Goal: Task Accomplishment & Management: Use online tool/utility

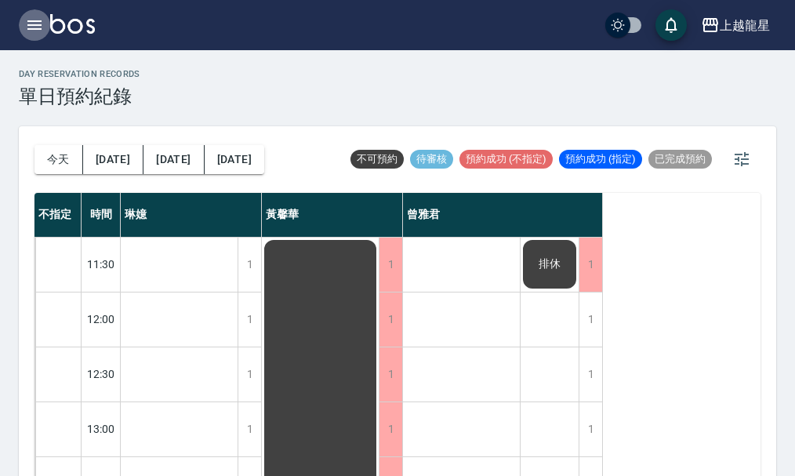
click at [38, 24] on icon "button" at bounding box center [34, 25] width 19 height 19
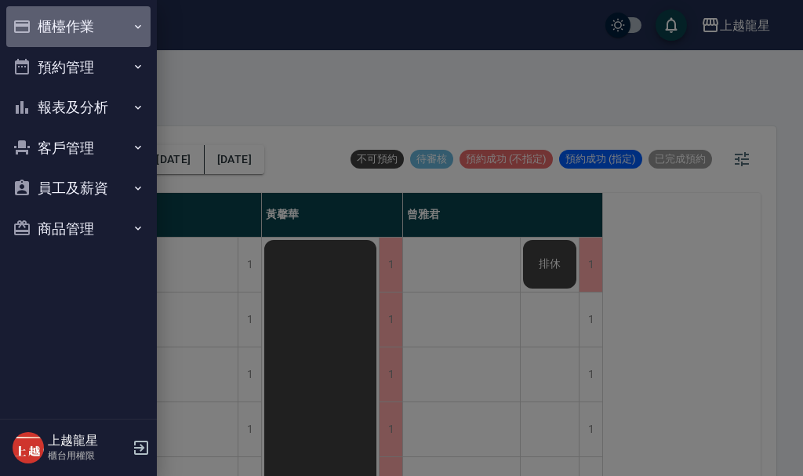
click at [38, 24] on button "櫃檯作業" at bounding box center [78, 26] width 144 height 41
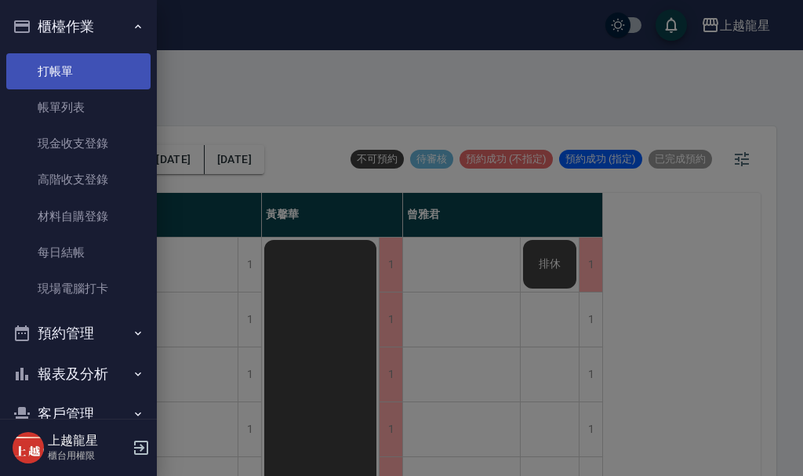
click at [64, 63] on link "打帳單" at bounding box center [78, 71] width 144 height 36
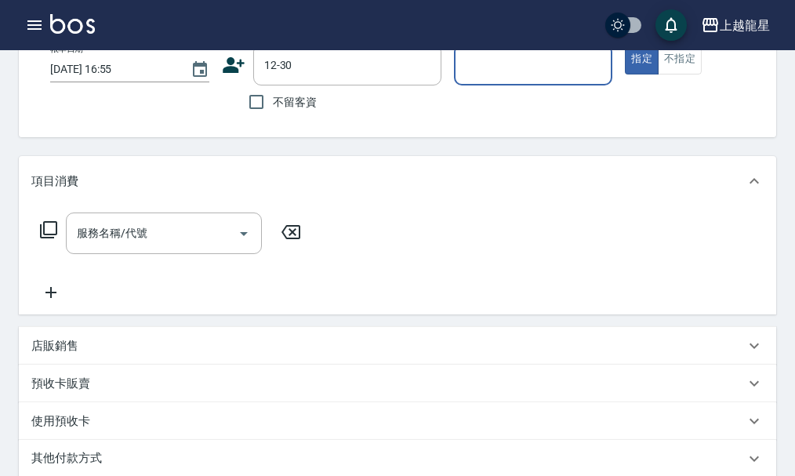
scroll to position [157, 0]
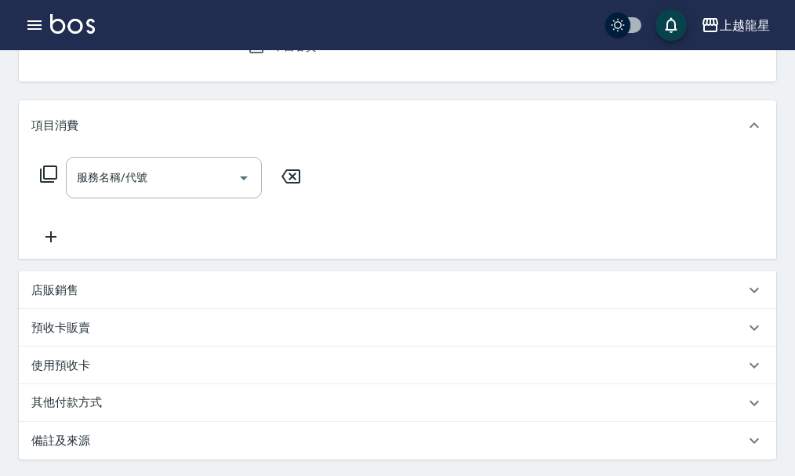
type input "[PERSON_NAME]/0937021583/12-30"
type input "Alisa-10"
click at [40, 295] on p "店販銷售" at bounding box center [54, 290] width 47 height 16
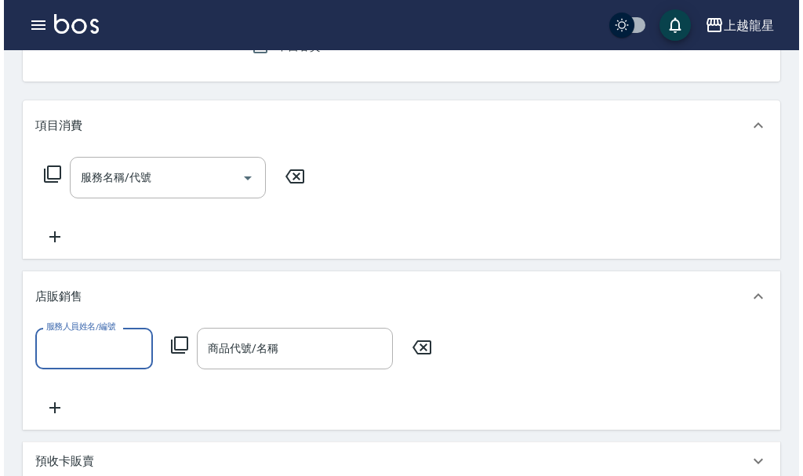
scroll to position [0, 0]
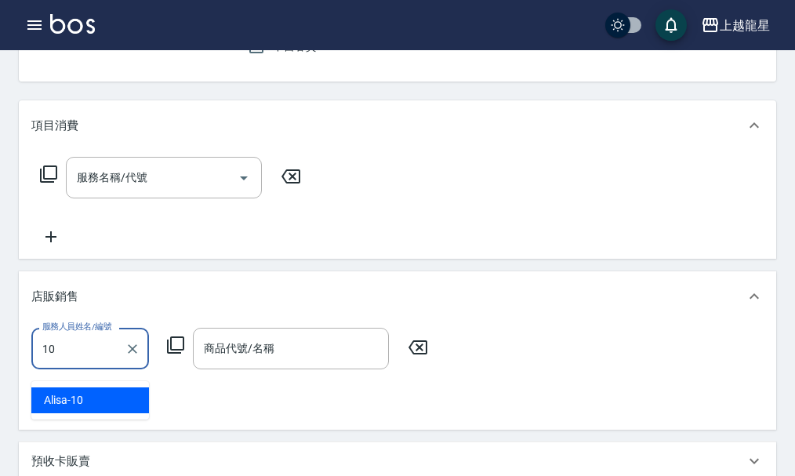
type input "Alisa-10"
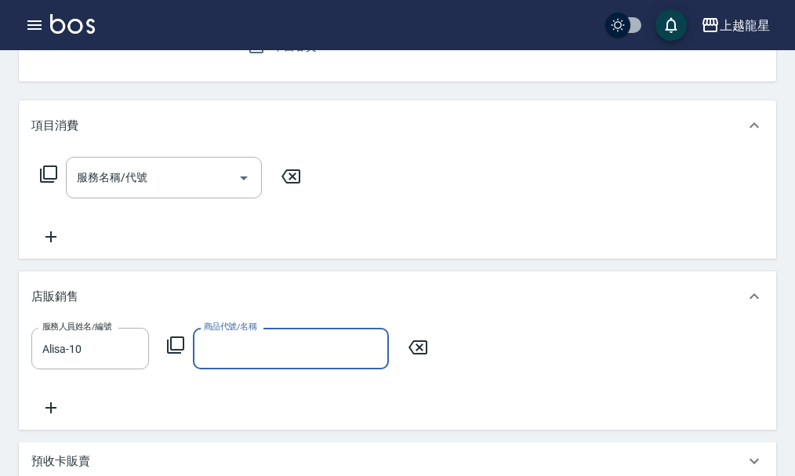
click at [170, 355] on icon at bounding box center [175, 345] width 19 height 19
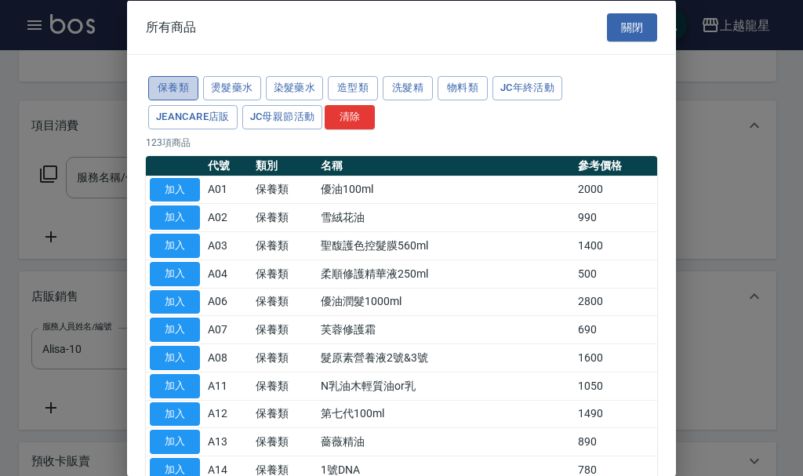
click at [184, 79] on button "保養類" at bounding box center [173, 88] width 50 height 24
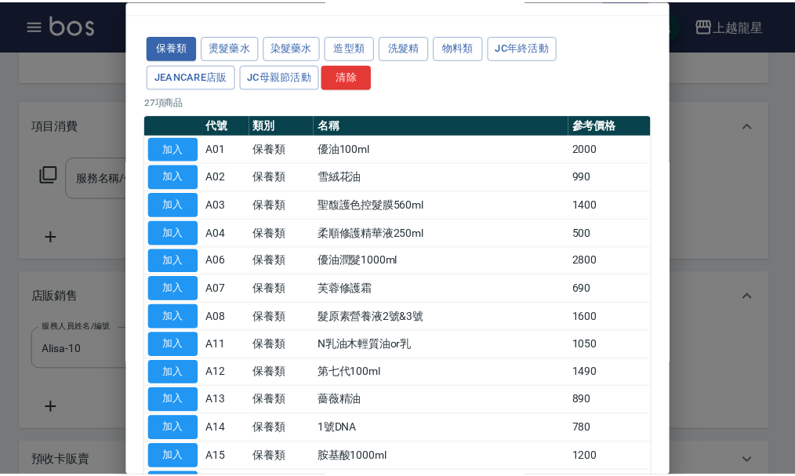
scroll to position [78, 0]
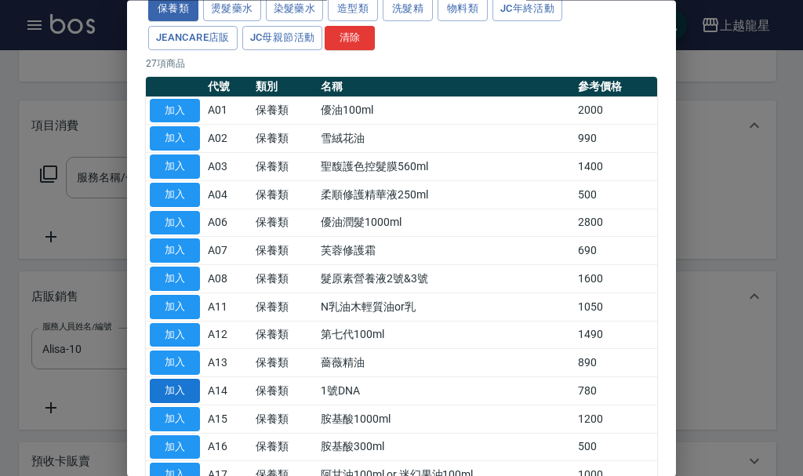
click at [176, 384] on button "加入" at bounding box center [175, 392] width 50 height 24
type input "1號DNA"
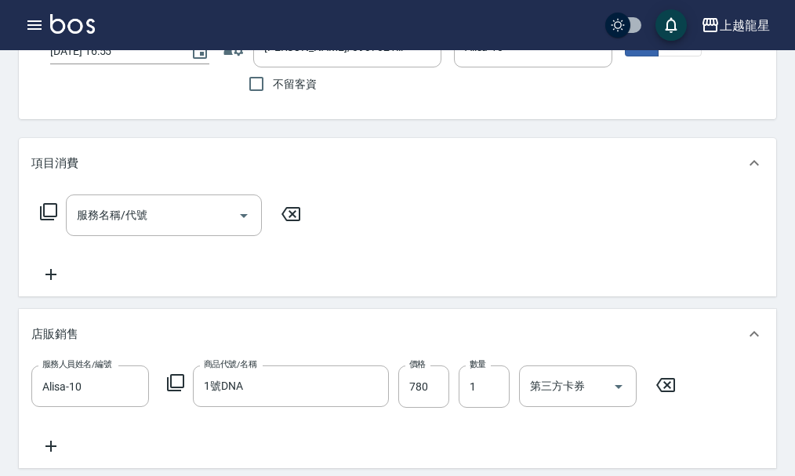
scroll to position [0, 0]
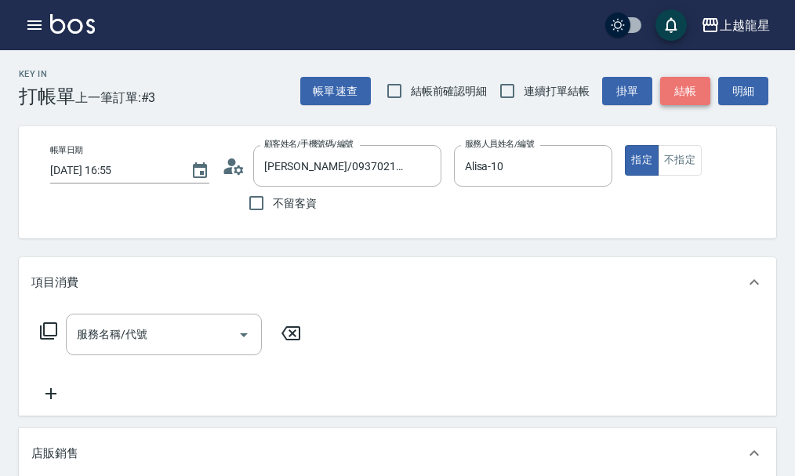
click at [690, 90] on button "結帳" at bounding box center [686, 91] width 50 height 29
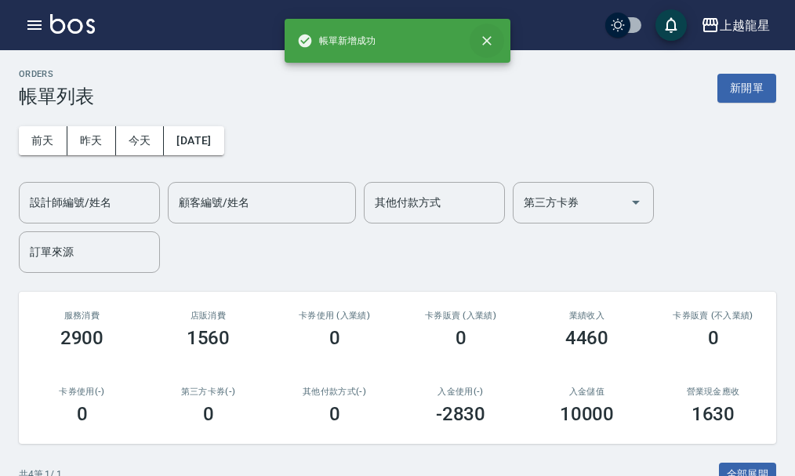
click at [486, 39] on icon "close" at bounding box center [486, 40] width 9 height 9
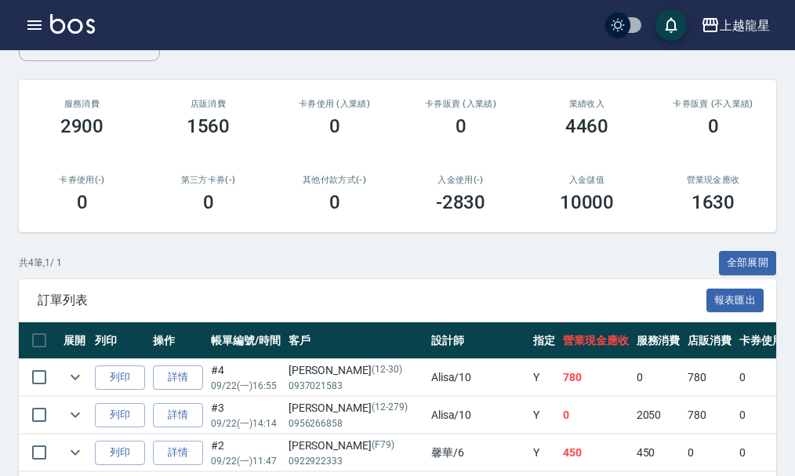
scroll to position [314, 0]
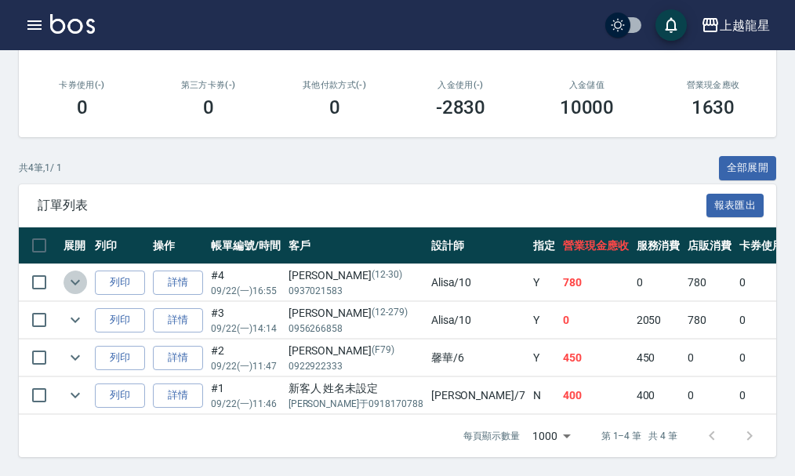
click at [72, 273] on icon "expand row" at bounding box center [75, 282] width 19 height 19
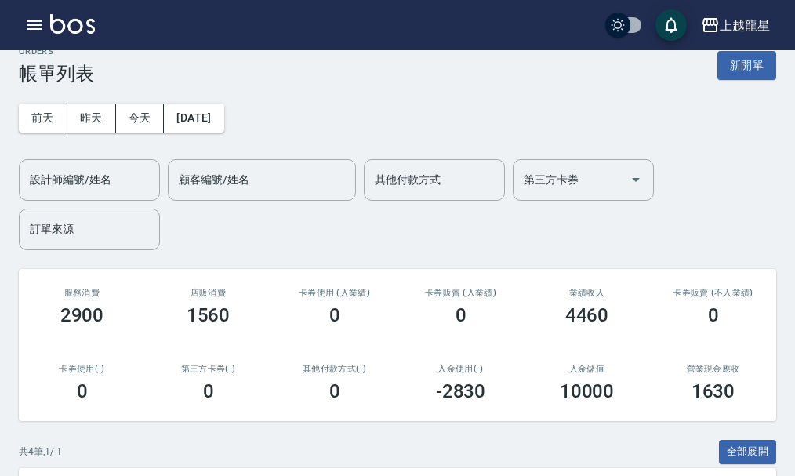
scroll to position [0, 0]
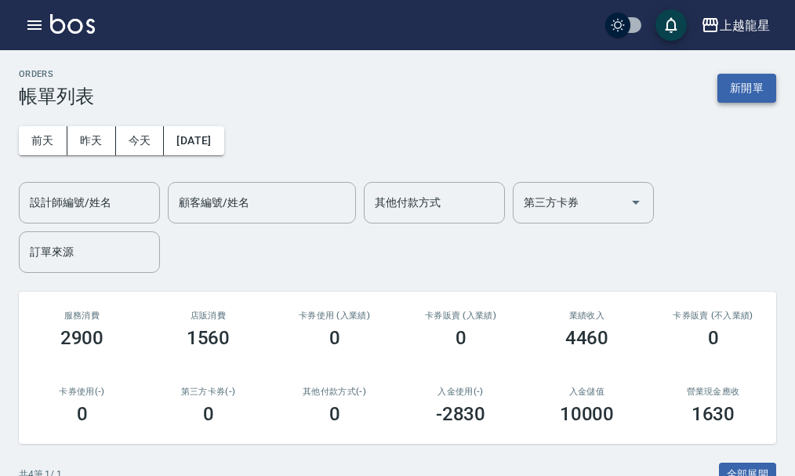
click at [729, 82] on button "新開單" at bounding box center [747, 88] width 59 height 29
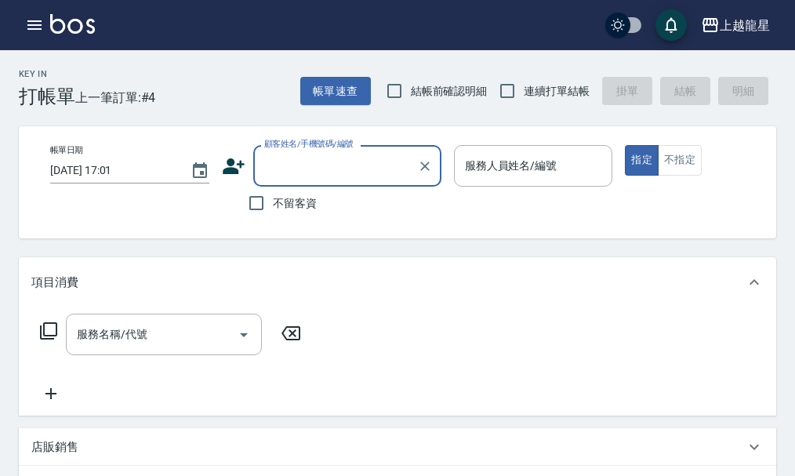
click at [274, 206] on span "不留客資" at bounding box center [295, 203] width 44 height 16
click at [273, 206] on input "不留客資" at bounding box center [256, 203] width 33 height 33
checkbox input "true"
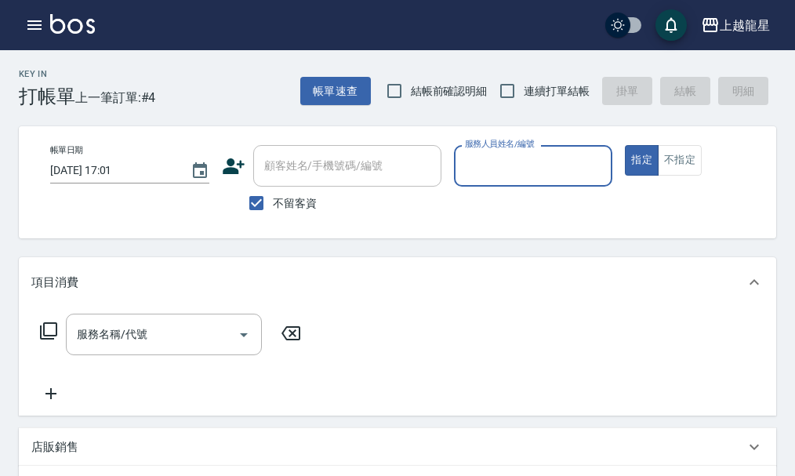
click at [509, 174] on input "服務人員姓名/編號" at bounding box center [533, 165] width 145 height 27
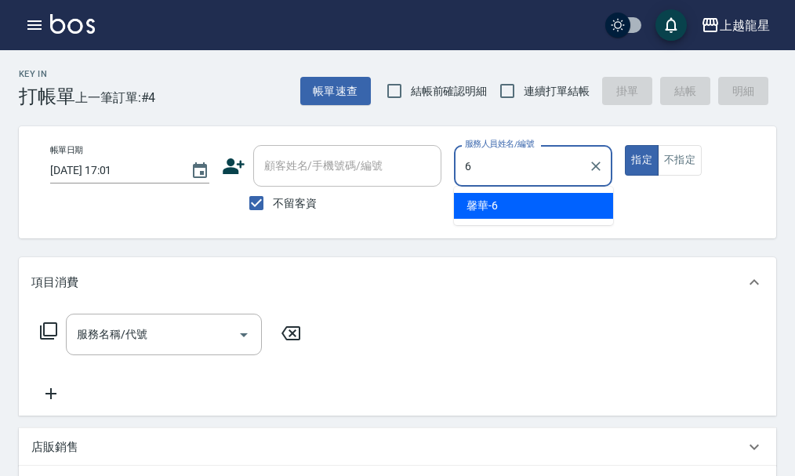
type input "馨華-6"
type button "true"
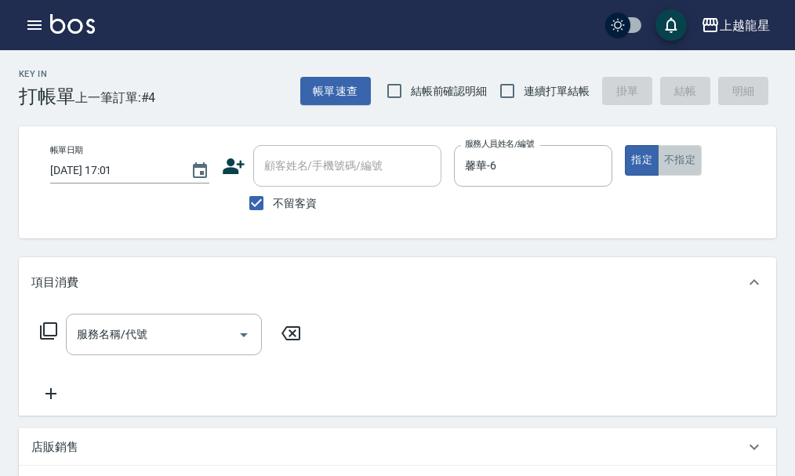
click at [666, 162] on button "不指定" at bounding box center [680, 160] width 44 height 31
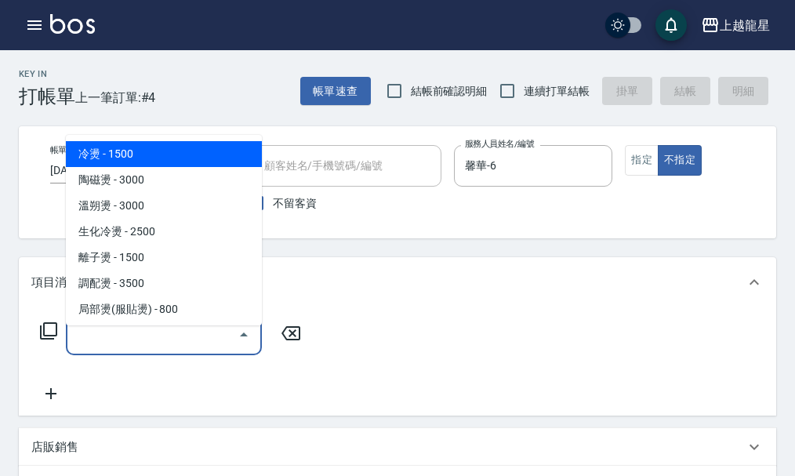
click at [145, 348] on input "服務名稱/代號" at bounding box center [152, 334] width 158 height 27
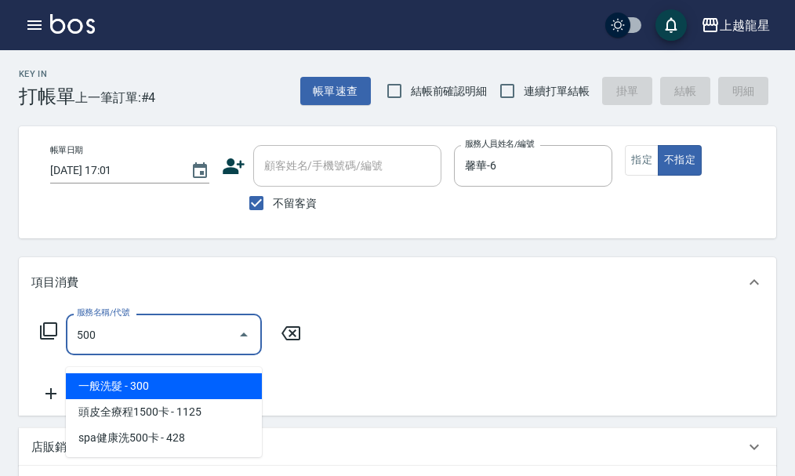
type input "一般洗髮(500)"
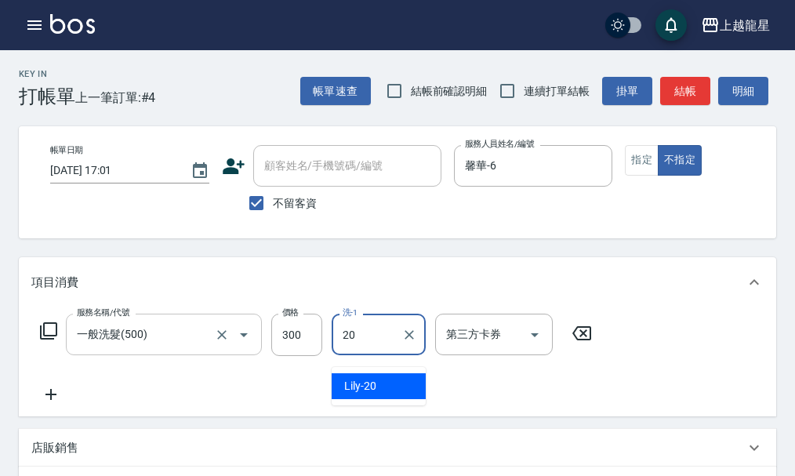
type input "Lily-20"
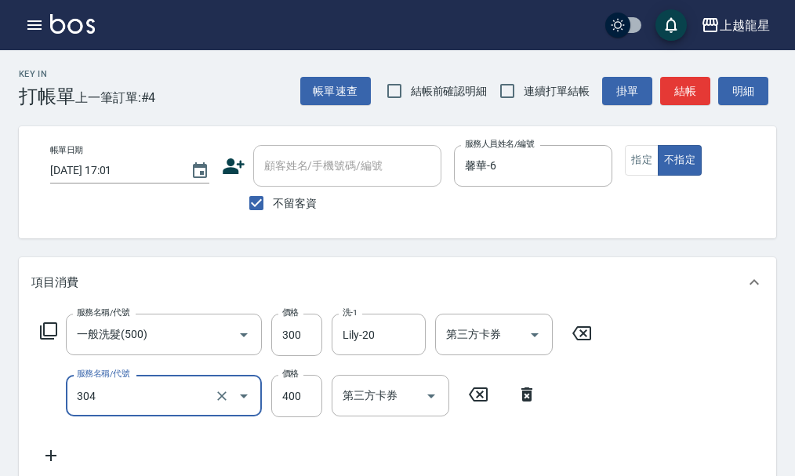
type input "剪髮(304)"
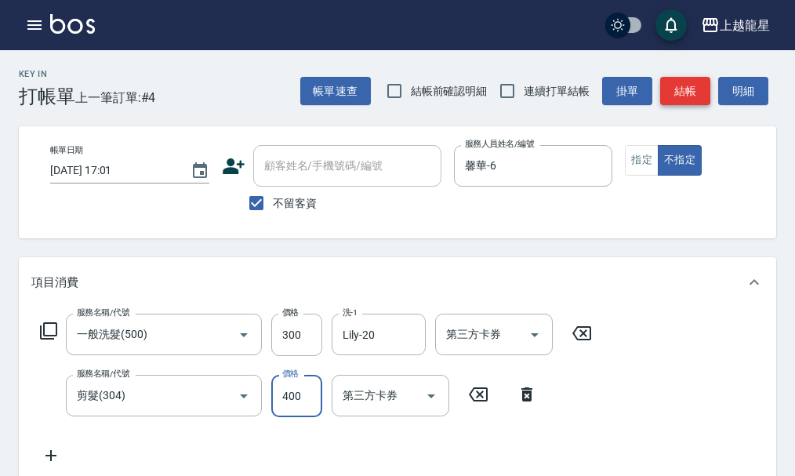
click at [704, 93] on button "結帳" at bounding box center [686, 91] width 50 height 29
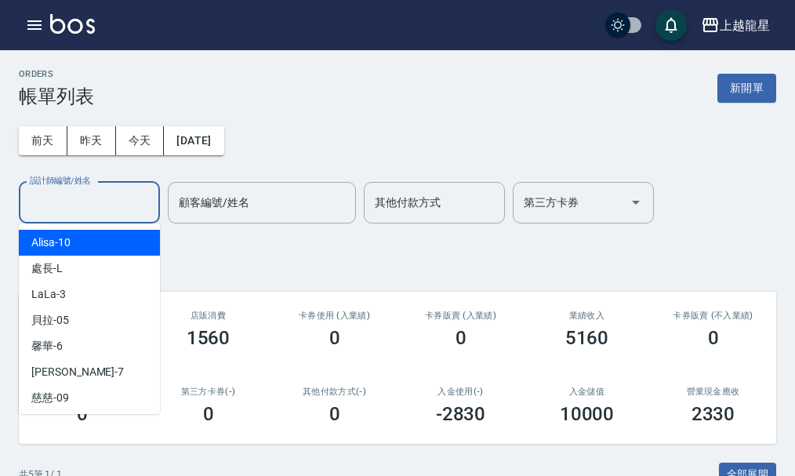
click at [70, 214] on input "設計師編號/姓名" at bounding box center [89, 202] width 127 height 27
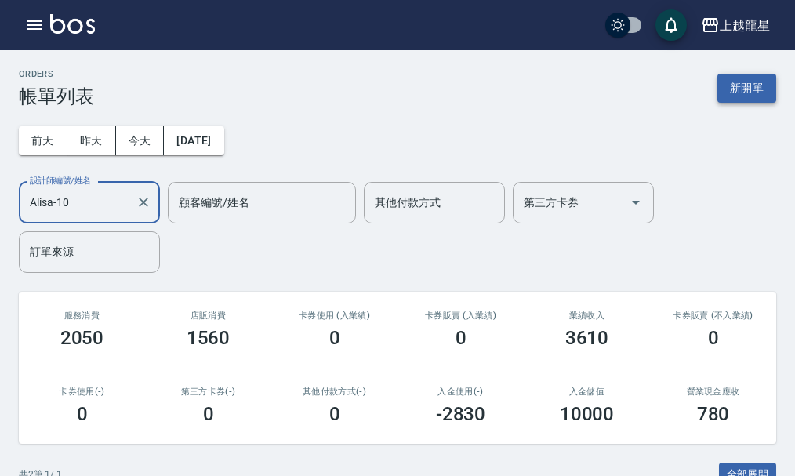
type input "Alisa-10"
click at [755, 79] on button "新開單" at bounding box center [747, 88] width 59 height 29
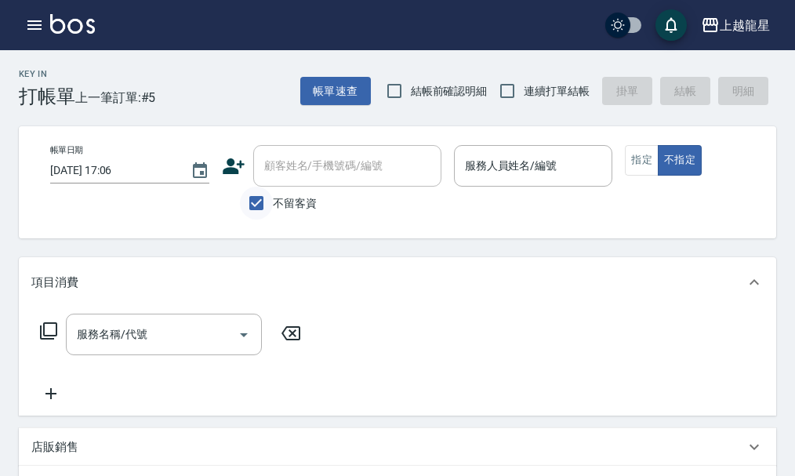
click at [264, 201] on input "不留客資" at bounding box center [256, 203] width 33 height 33
checkbox input "false"
click at [283, 174] on input "顧客姓名/手機號碼/編號" at bounding box center [335, 165] width 151 height 27
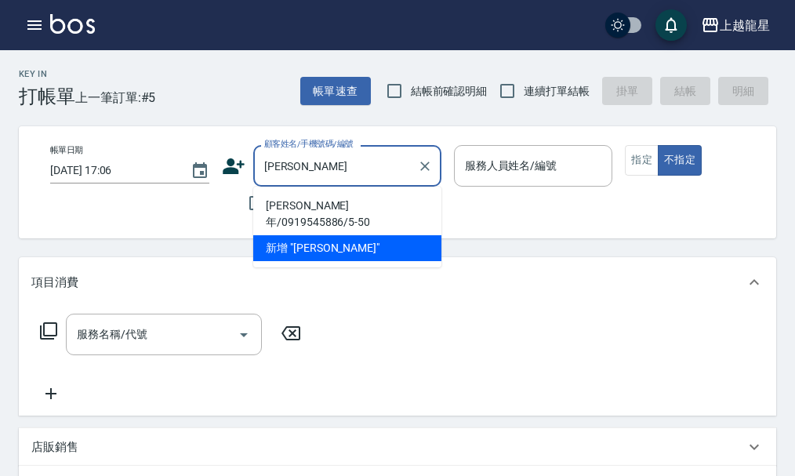
click at [283, 197] on li "[PERSON_NAME]年/0919545886/5-50" at bounding box center [347, 214] width 188 height 42
type input "[PERSON_NAME]年/0919545886/5-50"
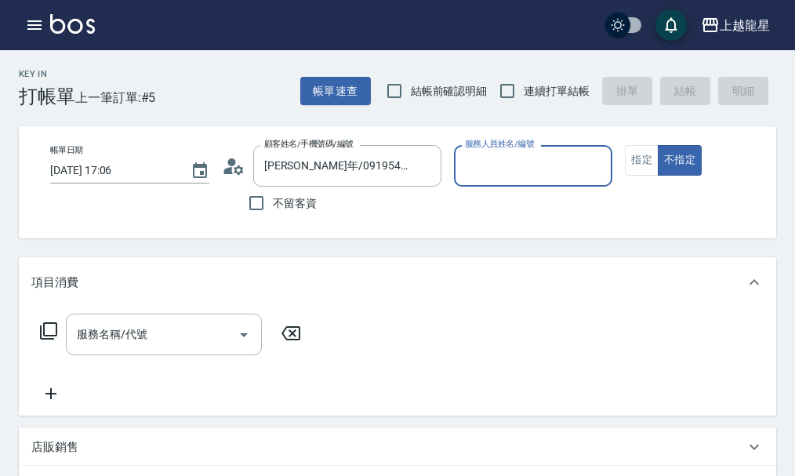
type input "Alisa-10"
click at [632, 163] on button "指定" at bounding box center [642, 160] width 34 height 31
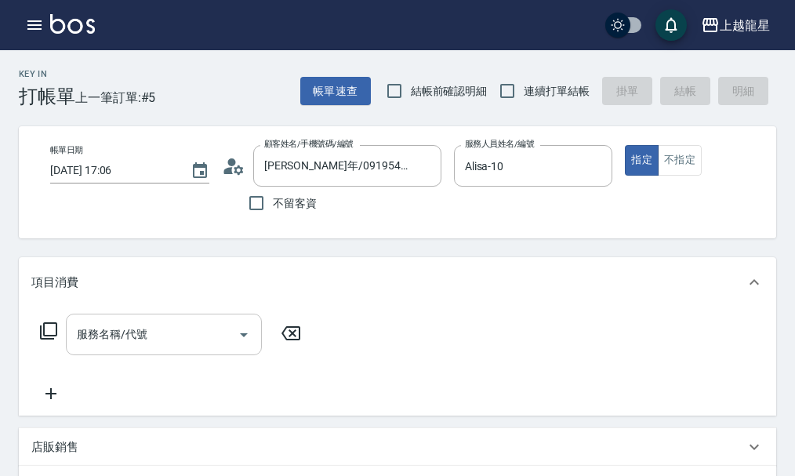
click at [151, 339] on input "服務名稱/代號" at bounding box center [152, 334] width 158 height 27
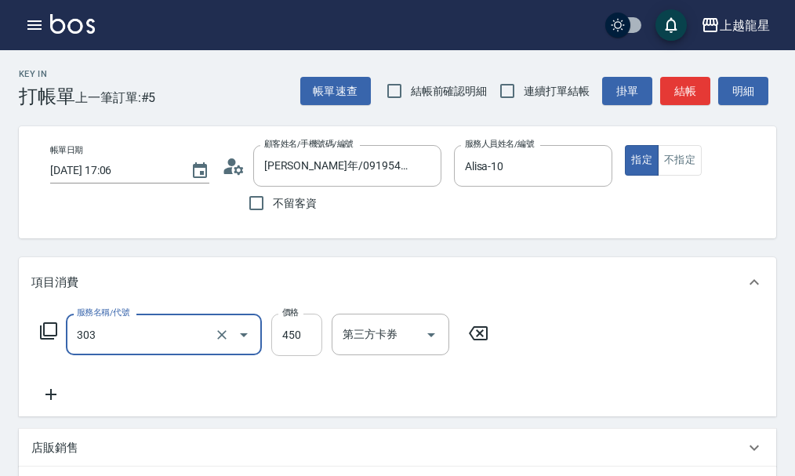
click at [293, 349] on input "450" at bounding box center [296, 335] width 51 height 42
type input "剪髮(303)"
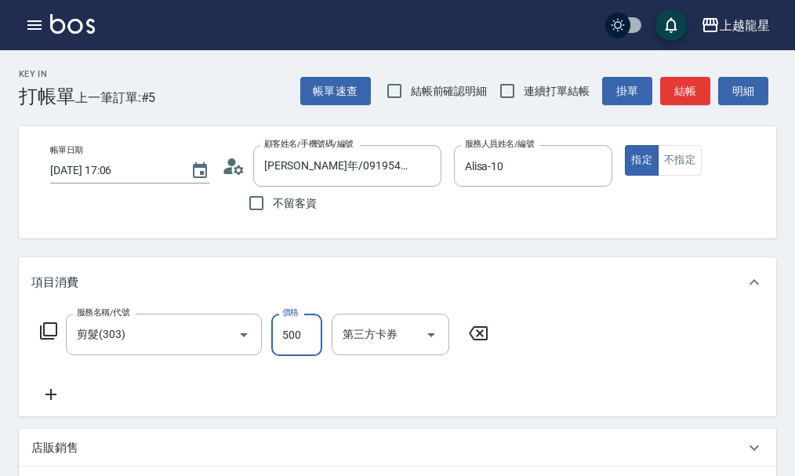
type input "500"
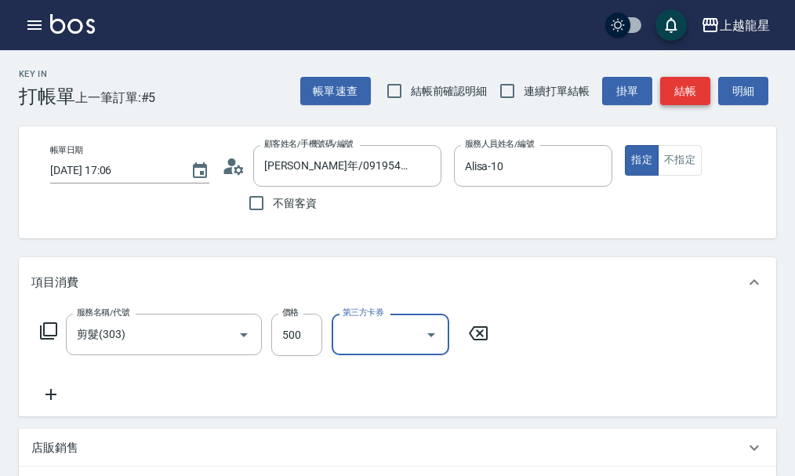
click at [682, 93] on button "結帳" at bounding box center [686, 91] width 50 height 29
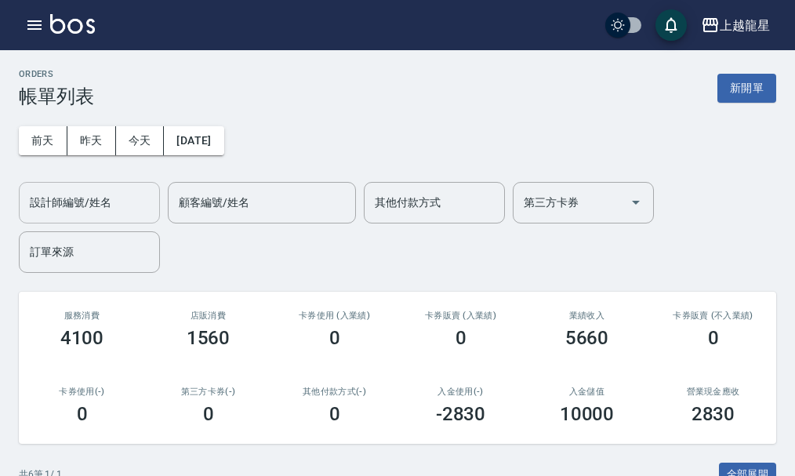
click at [78, 187] on div "設計師編號/姓名" at bounding box center [89, 203] width 141 height 42
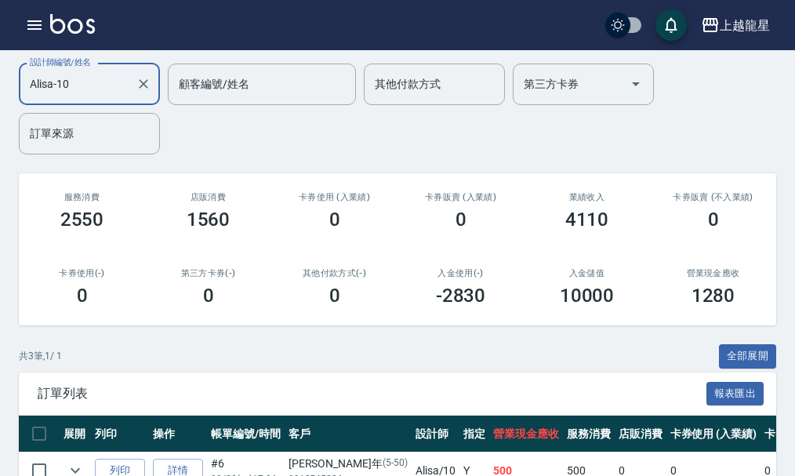
scroll to position [281, 0]
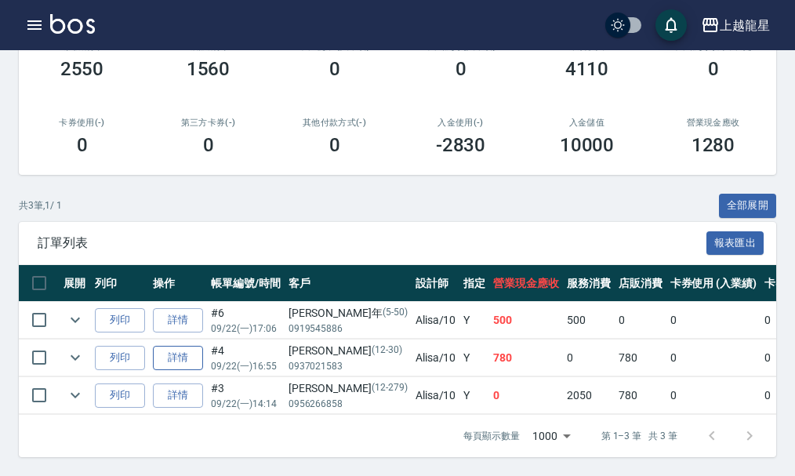
type input "Alisa-10"
click at [169, 351] on link "詳情" at bounding box center [178, 358] width 50 height 24
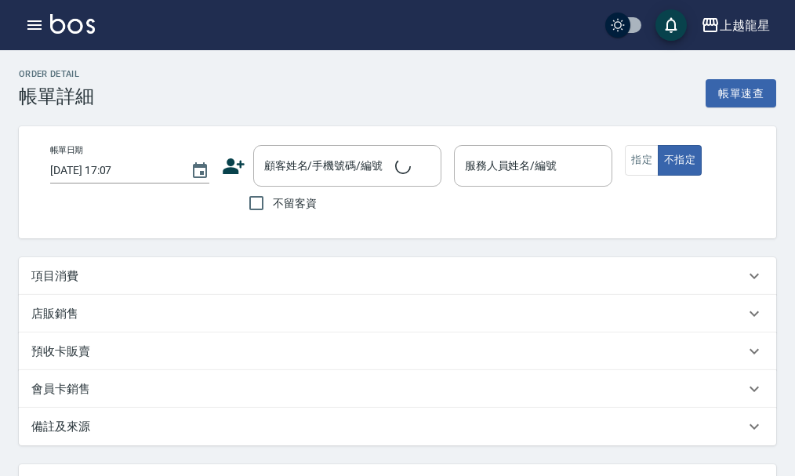
type input "[DATE] 16:55"
type input "Alisa-10"
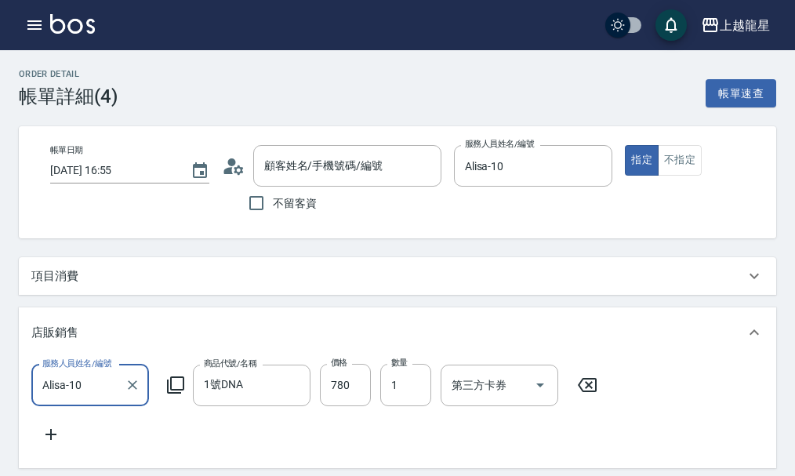
scroll to position [10, 0]
type input "[PERSON_NAME]/0937021583/12-30"
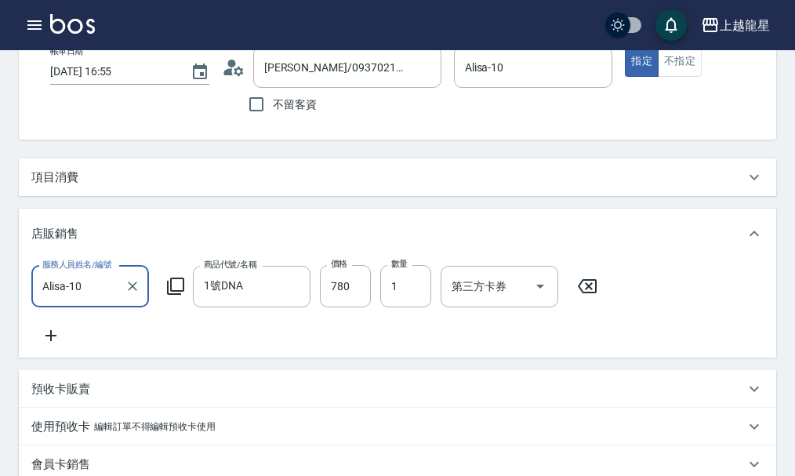
scroll to position [0, 0]
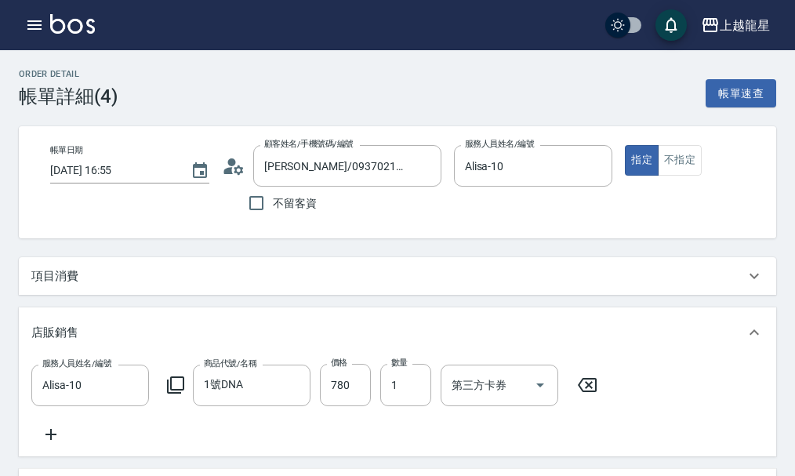
click at [105, 285] on div "項目消費" at bounding box center [388, 276] width 714 height 16
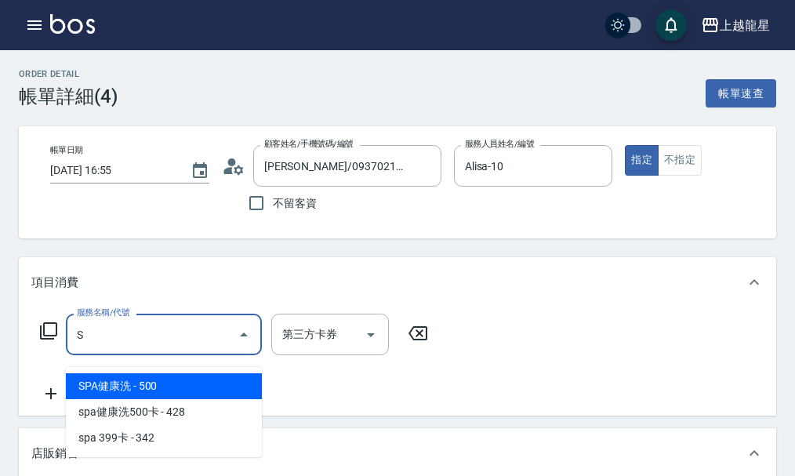
click at [160, 382] on span "SPA健康洗 - 500" at bounding box center [164, 386] width 196 height 26
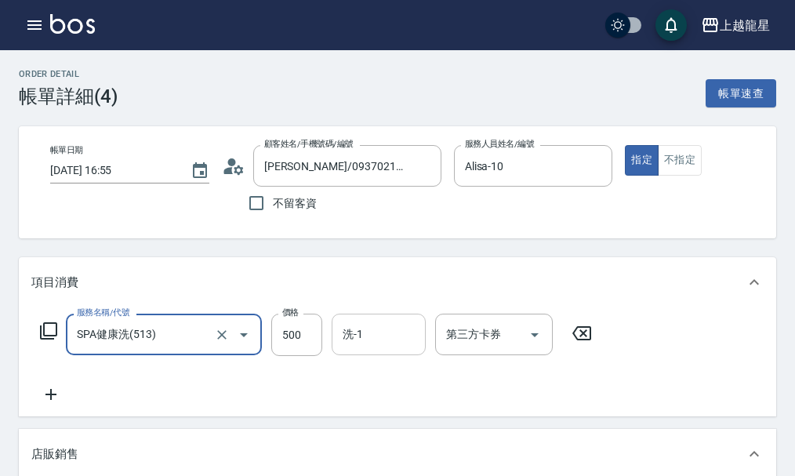
click at [337, 341] on div "洗-1" at bounding box center [379, 335] width 94 height 42
type input "SPA健康洗(513)"
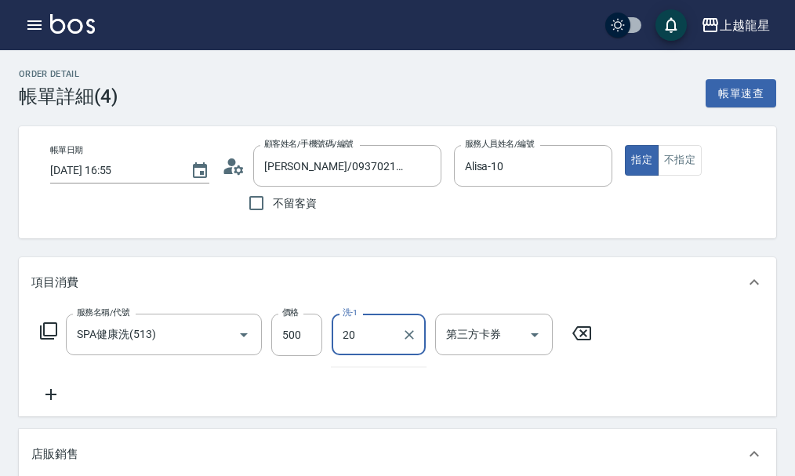
type input "Lily-20"
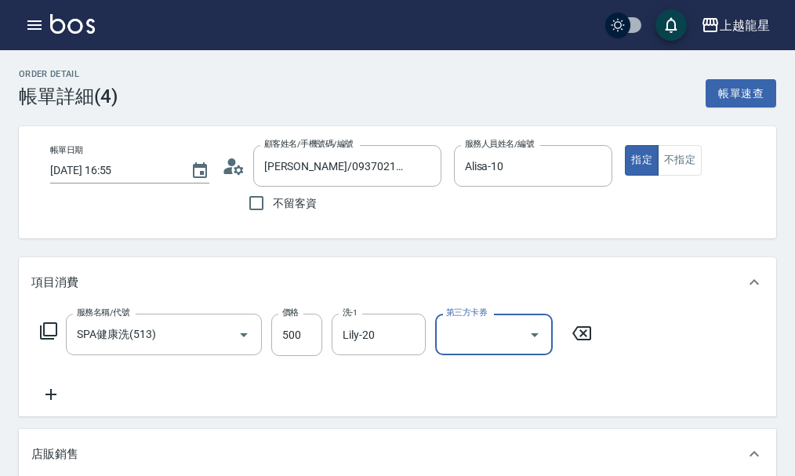
click at [52, 400] on icon at bounding box center [50, 394] width 11 height 11
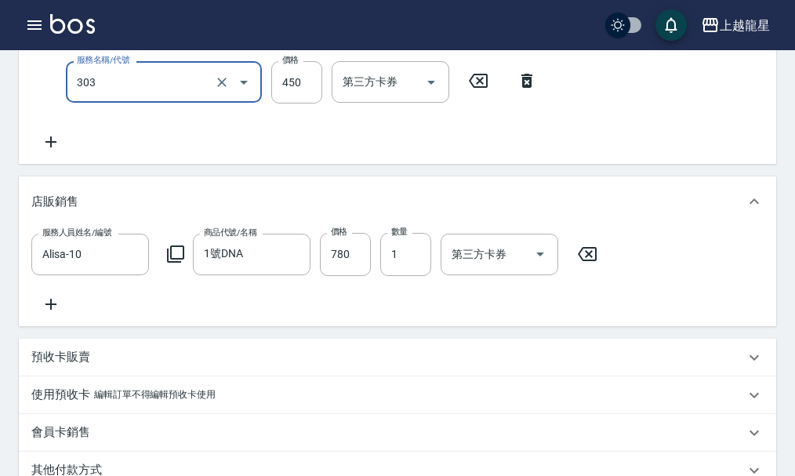
scroll to position [157, 0]
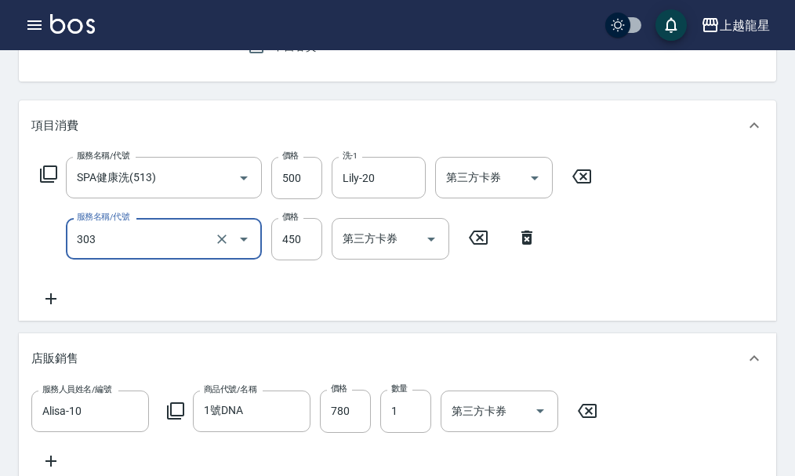
type input "剪髮(303)"
click at [57, 308] on icon at bounding box center [50, 298] width 39 height 19
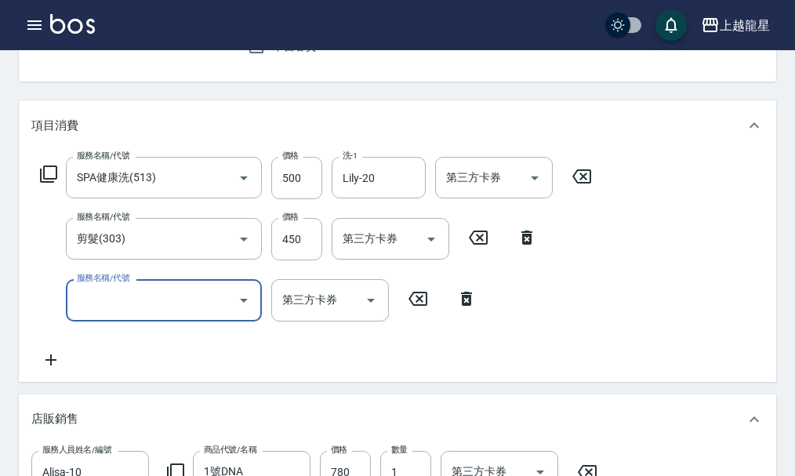
click at [173, 314] on input "服務名稱/代號" at bounding box center [152, 299] width 158 height 27
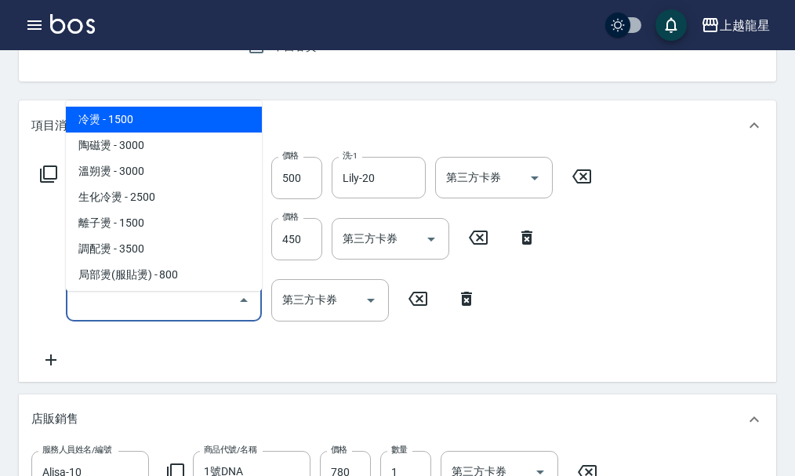
click at [182, 314] on input "服務名稱/代號" at bounding box center [152, 299] width 158 height 27
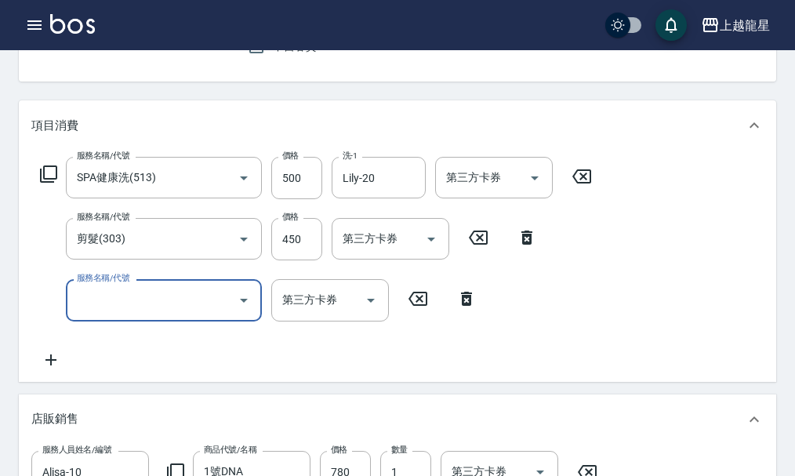
click at [130, 314] on input "服務名稱/代號" at bounding box center [152, 299] width 158 height 27
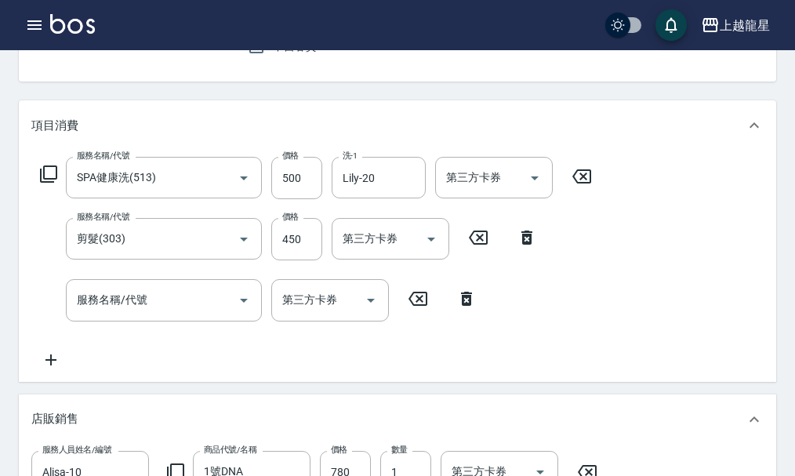
click at [27, 265] on div "服務名稱/代號 SPA健康洗(513) 服務名稱/代號 價格 500 價格 洗-1 Lily-20 洗-1 第三方卡券 第三方卡券 服務名稱/代號 剪髮(30…" at bounding box center [398, 266] width 758 height 231
click at [108, 314] on input "服務名稱/代號" at bounding box center [152, 299] width 158 height 27
click at [49, 246] on div "服務名稱/代號 剪髮(303) 服務名稱/代號 價格 450 價格 第三方卡券 第三方卡券" at bounding box center [288, 239] width 515 height 42
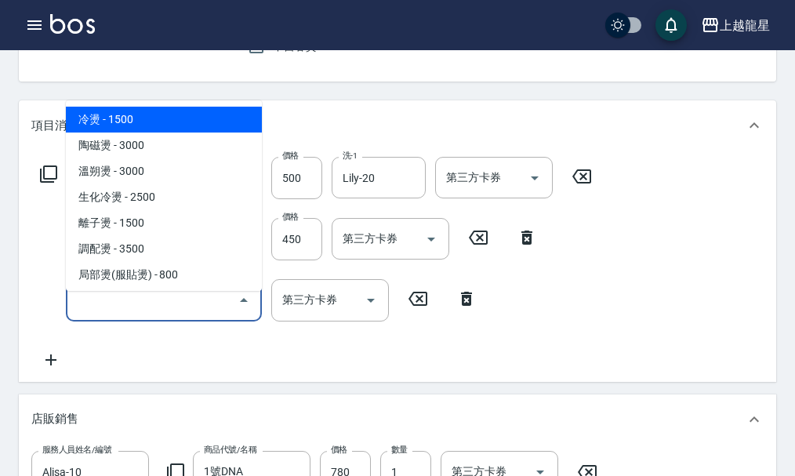
click at [100, 309] on input "服務名稱/代號" at bounding box center [152, 299] width 158 height 27
click at [20, 252] on div "服務名稱/代號 SPA健康洗(513) 服務名稱/代號 價格 500 價格 洗-1 Lily-20 洗-1 第三方卡券 第三方卡券 服務名稱/代號 剪髮(30…" at bounding box center [398, 266] width 758 height 231
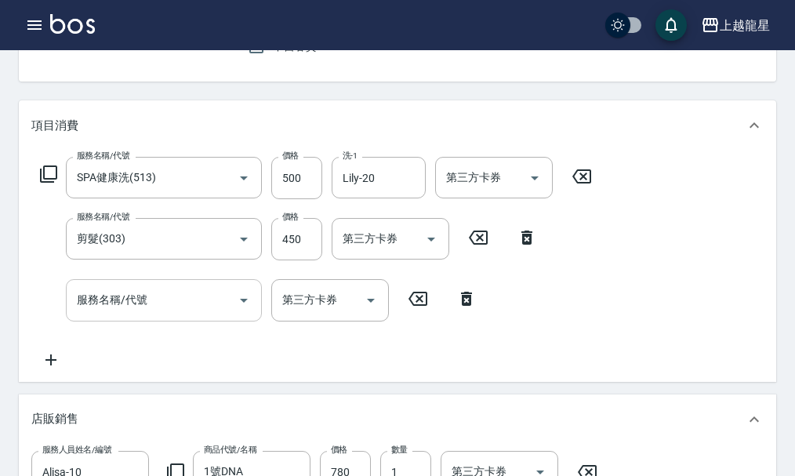
click at [168, 314] on input "服務名稱/代號" at bounding box center [152, 299] width 158 height 27
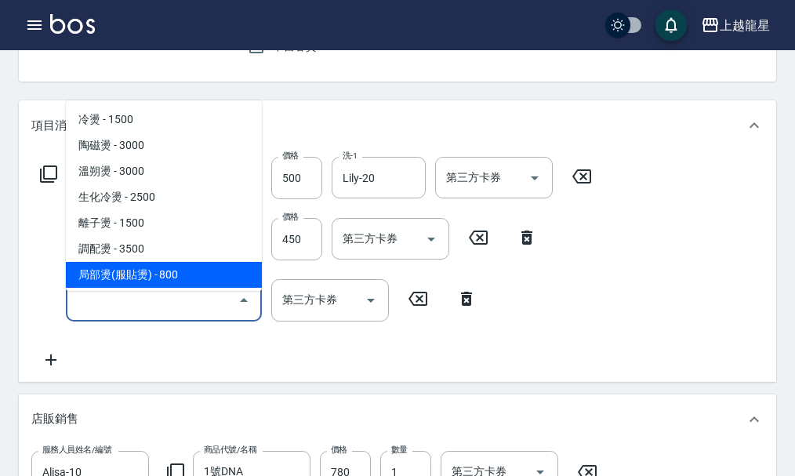
click at [173, 314] on input "服務名稱/代號" at bounding box center [152, 299] width 158 height 27
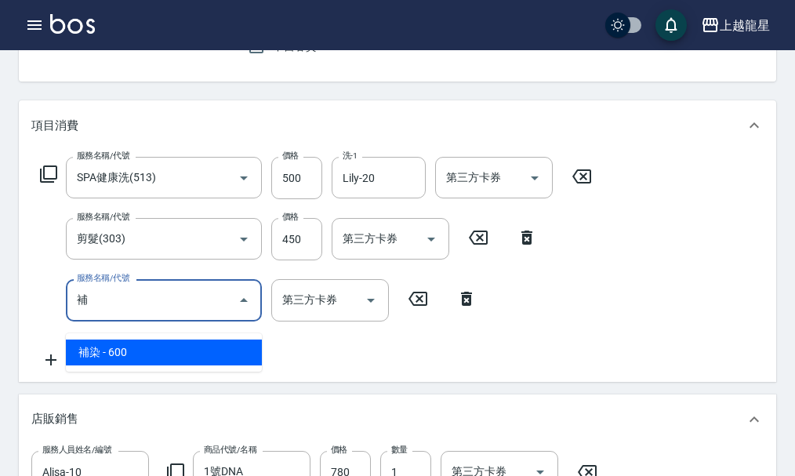
click at [176, 361] on span "補染 - 600" at bounding box center [164, 353] width 196 height 26
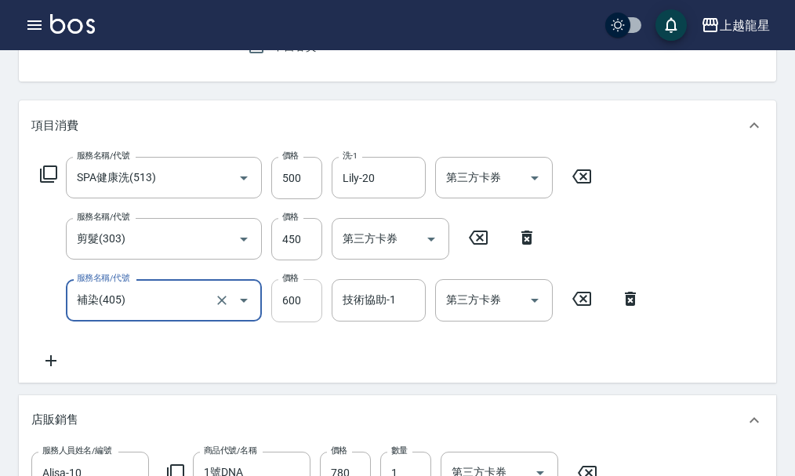
type input "補染(405)"
click at [310, 316] on input "600" at bounding box center [296, 300] width 51 height 42
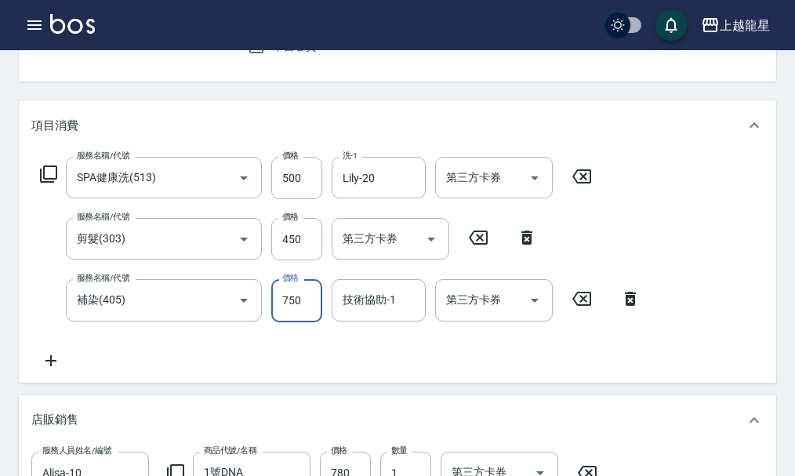
type input "750"
click at [395, 334] on div "服務名稱/代號 SPA健康洗(513) 服務名稱/代號 價格 500 價格 洗-1 Lily-20 洗-1 第三方卡券 第三方卡券 服務名稱/代號 剪髮(30…" at bounding box center [340, 263] width 619 height 213
click at [389, 314] on input "技術協助-1" at bounding box center [379, 299] width 80 height 27
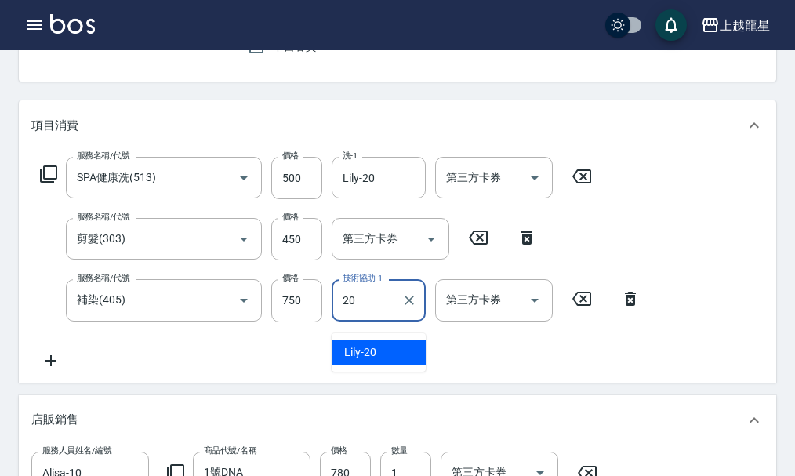
type input "Lily-20"
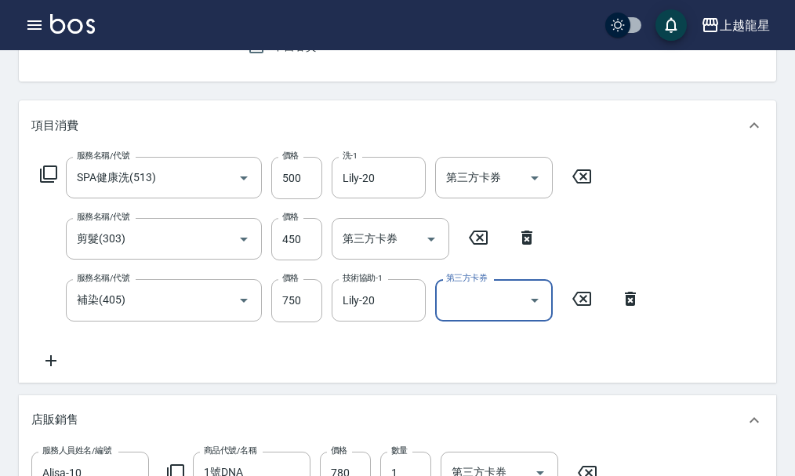
click at [56, 370] on icon at bounding box center [50, 360] width 39 height 19
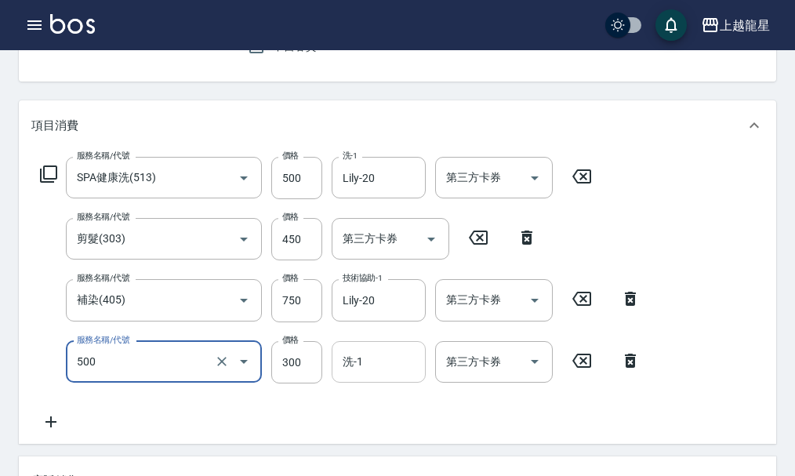
type input "一般洗髮(500)"
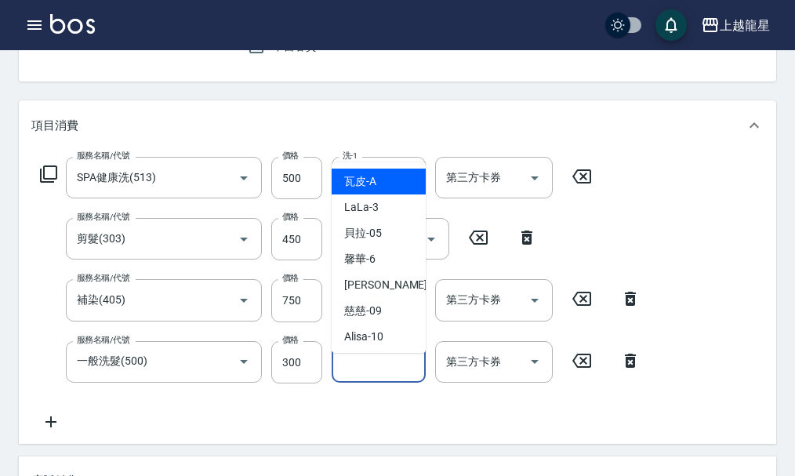
click at [385, 376] on input "洗-1" at bounding box center [379, 361] width 80 height 27
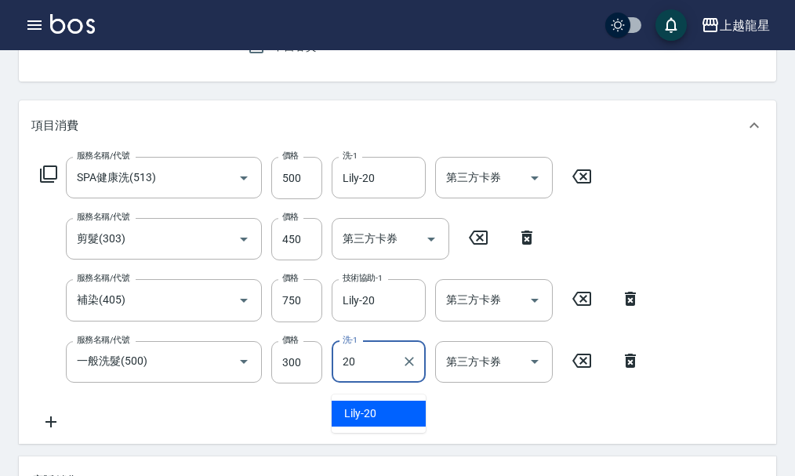
type input "Lily-20"
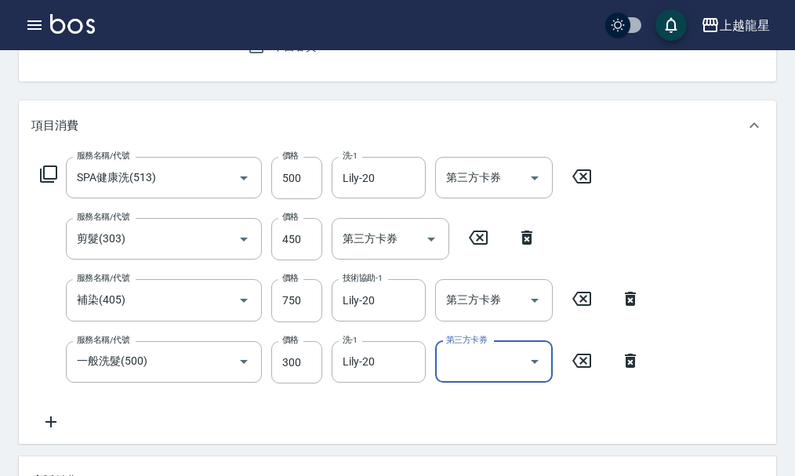
click at [279, 402] on div "服務名稱/代號 SPA健康洗(513) 服務名稱/代號 價格 500 價格 洗-1 Lily-20 洗-1 第三方卡券 第三方卡券 服務名稱/代號 剪髮(30…" at bounding box center [340, 294] width 619 height 275
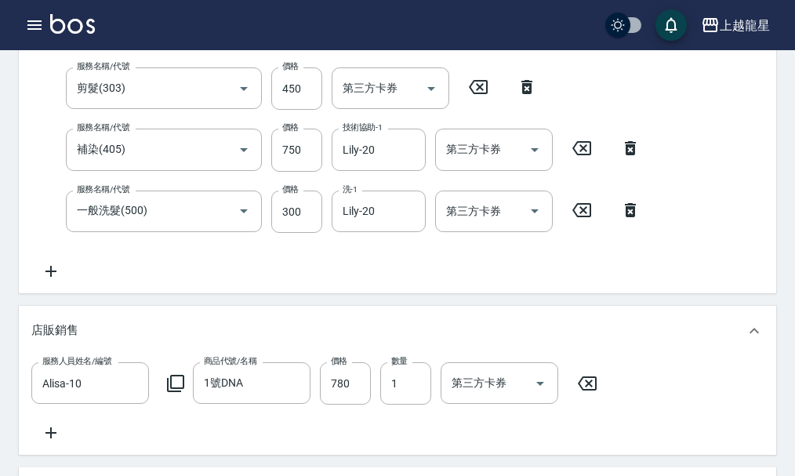
scroll to position [314, 0]
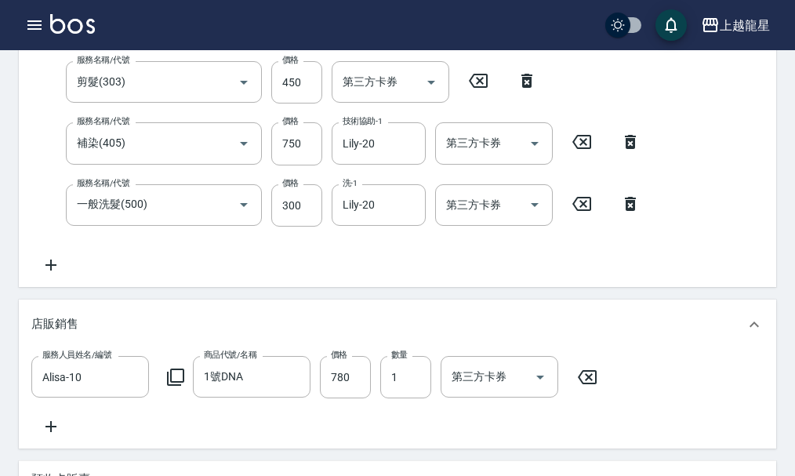
click at [49, 275] on icon at bounding box center [50, 265] width 39 height 19
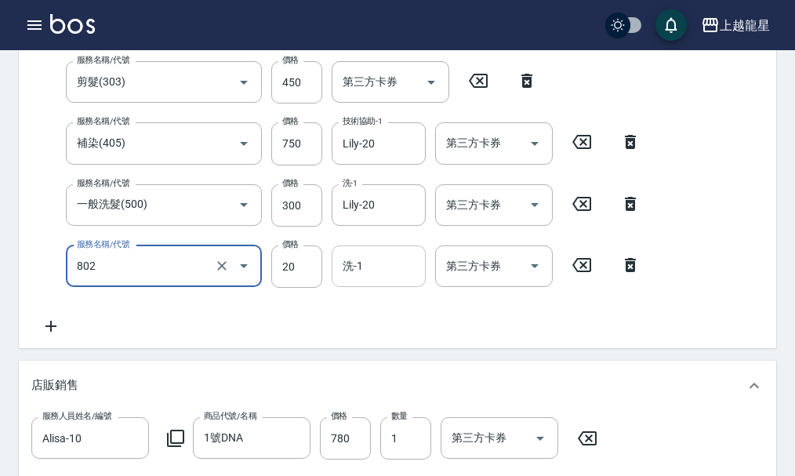
click at [377, 287] on div "洗-1" at bounding box center [379, 267] width 94 height 42
type input "[PERSON_NAME](802)"
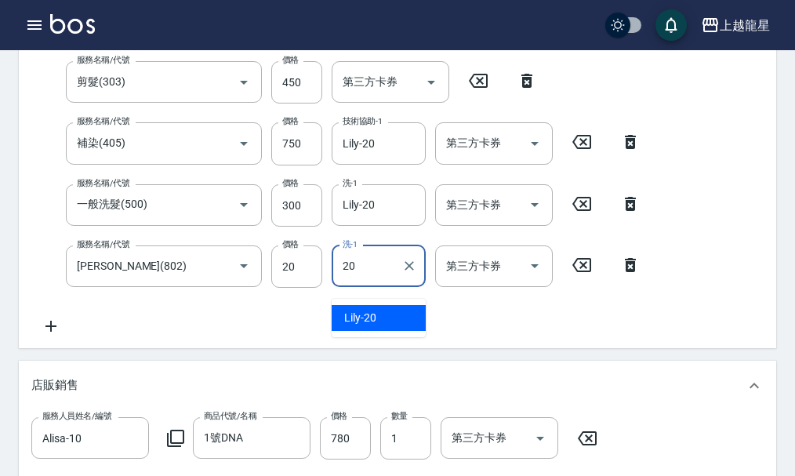
type input "Lily-20"
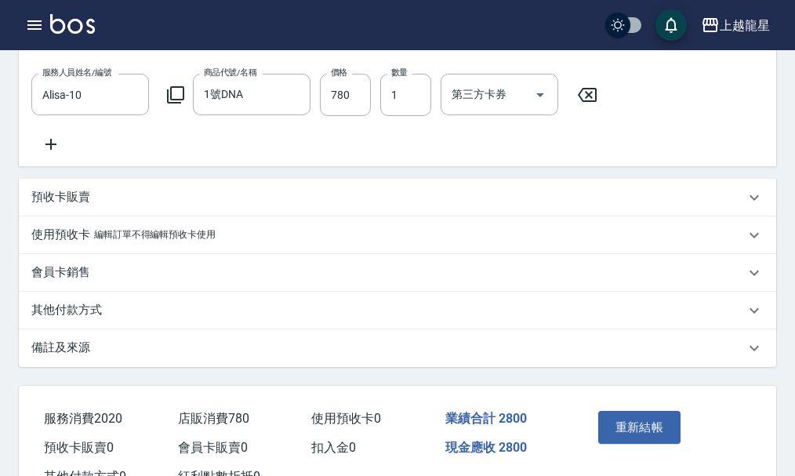
scroll to position [663, 0]
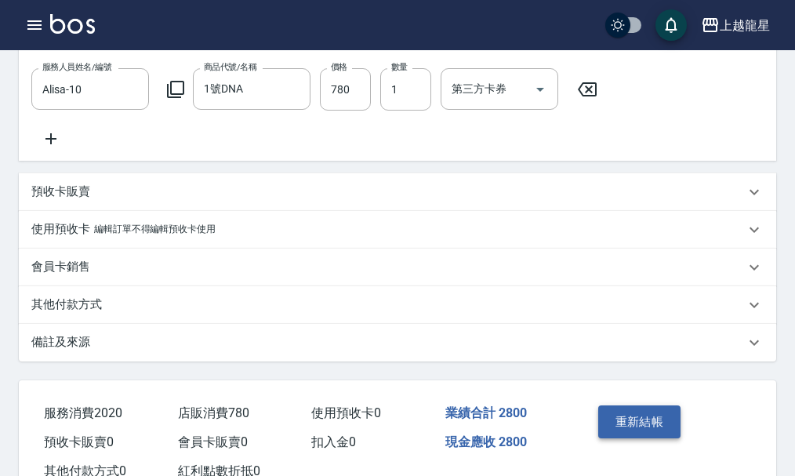
click at [631, 439] on button "重新結帳" at bounding box center [640, 422] width 83 height 33
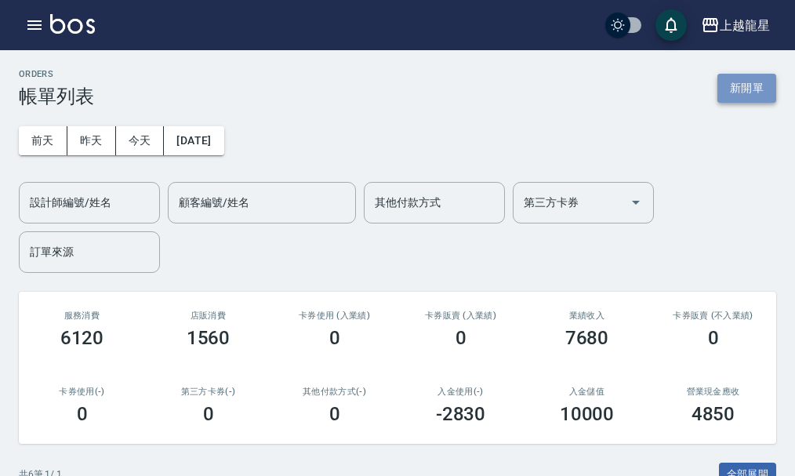
click at [746, 90] on button "新開單" at bounding box center [747, 88] width 59 height 29
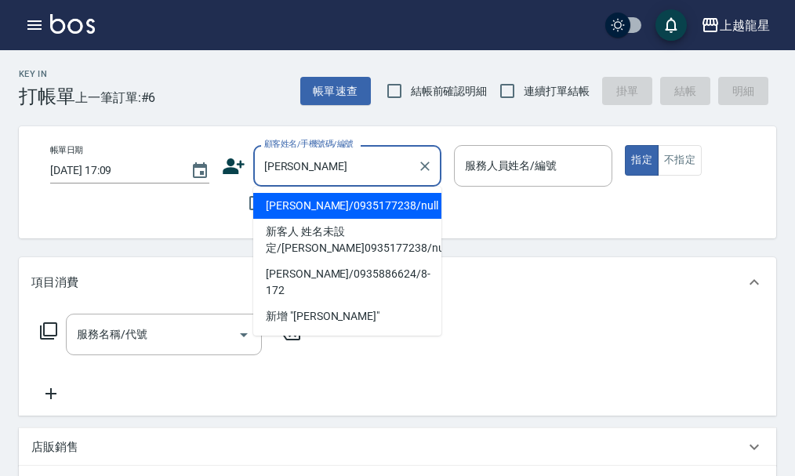
click at [364, 209] on li "[PERSON_NAME]/0935177238/null" at bounding box center [347, 206] width 188 height 26
type input "[PERSON_NAME]/0935177238/null"
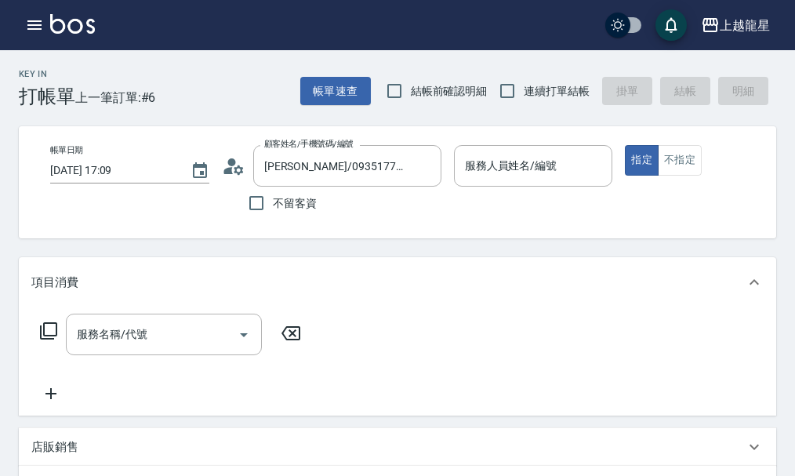
click at [241, 170] on icon at bounding box center [238, 169] width 9 height 9
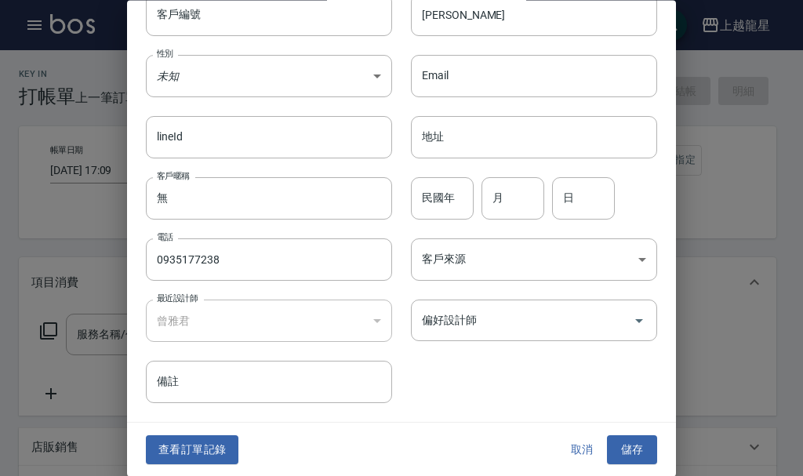
scroll to position [67, 0]
click at [174, 446] on button "查看訂單記錄" at bounding box center [192, 449] width 93 height 29
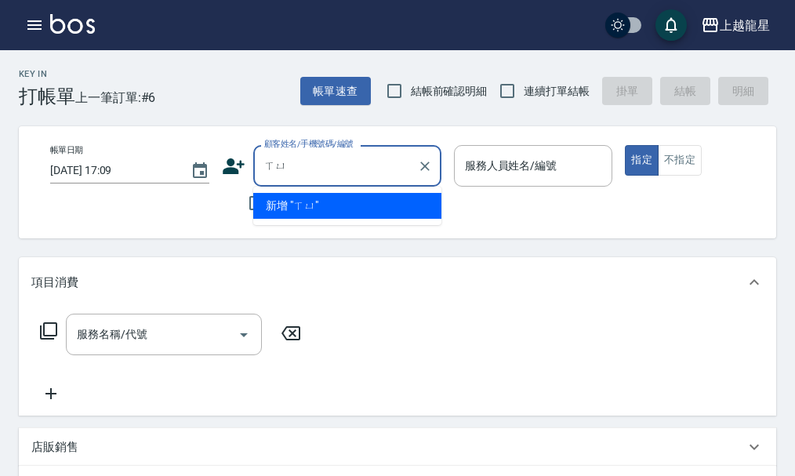
type input "續"
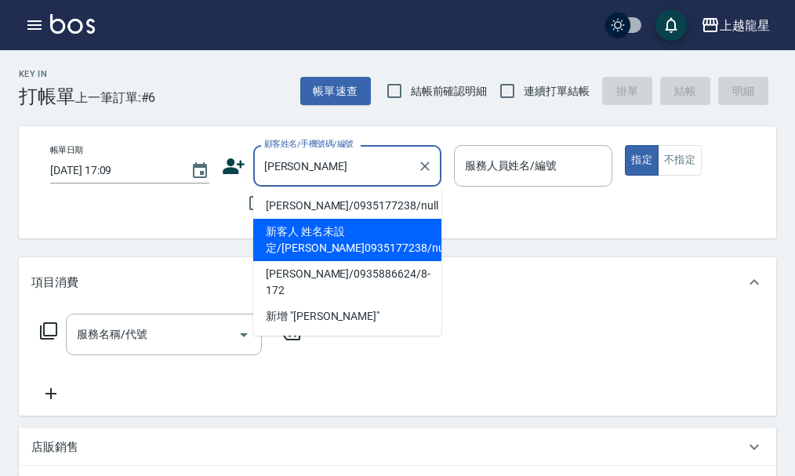
click at [311, 235] on li "新客人 姓名未設定/[PERSON_NAME]0935177238/null" at bounding box center [347, 240] width 188 height 42
type input "新客人 姓名未設定/[PERSON_NAME]0935177238/null"
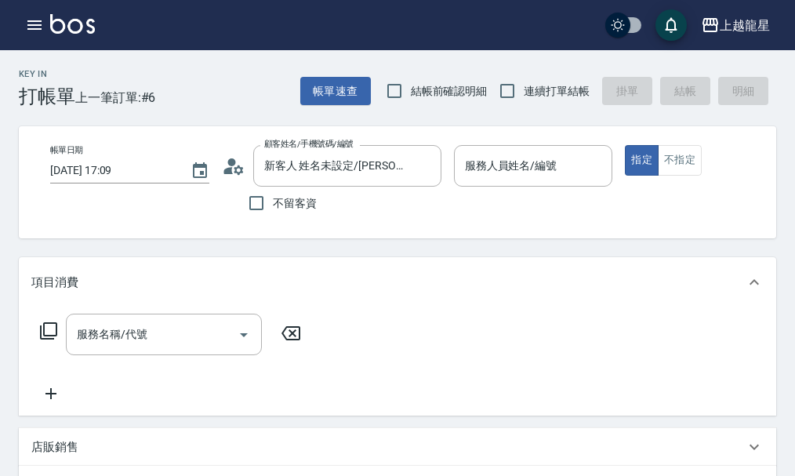
click at [226, 166] on icon at bounding box center [234, 167] width 24 height 24
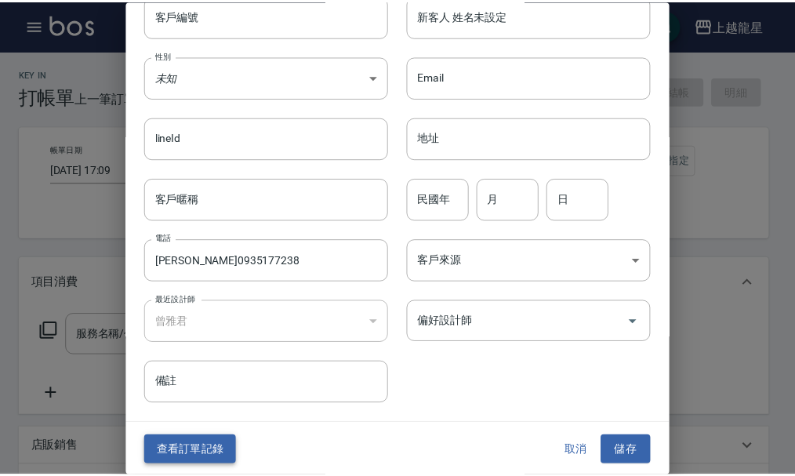
scroll to position [67, 0]
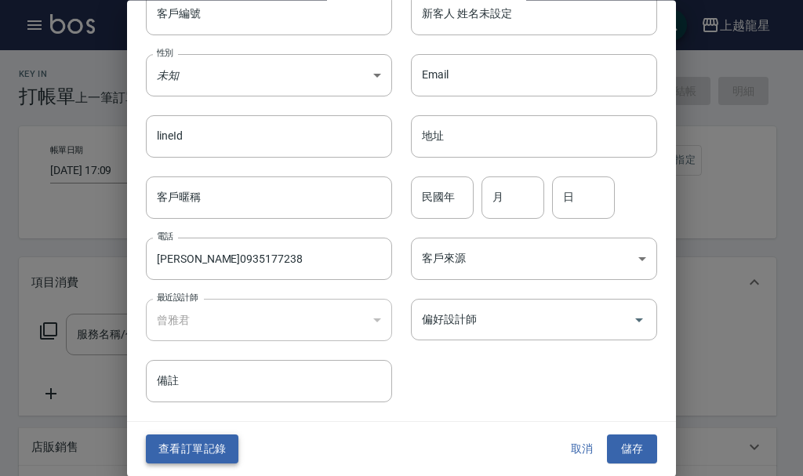
click at [171, 450] on button "查看訂單記錄" at bounding box center [192, 449] width 93 height 29
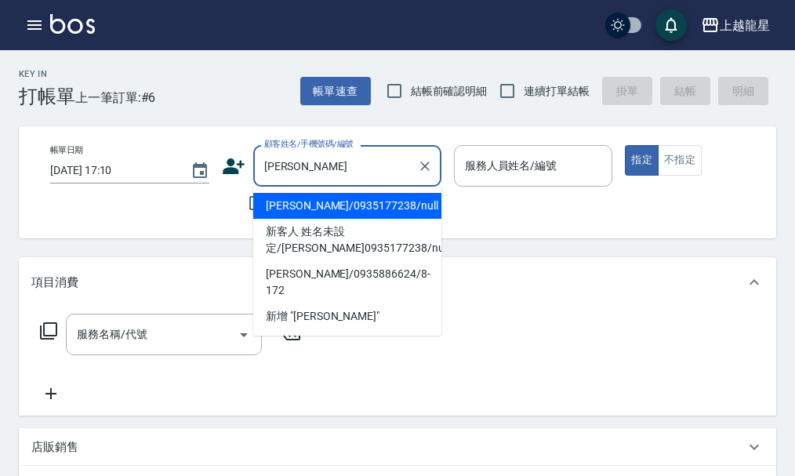
click at [308, 202] on li "[PERSON_NAME]/0935177238/null" at bounding box center [347, 206] width 188 height 26
type input "[PERSON_NAME]/0935177238/null"
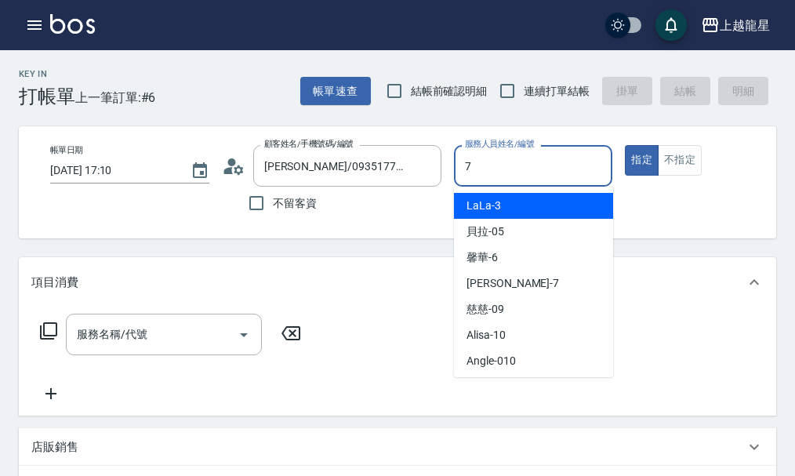
type input "雅君-7"
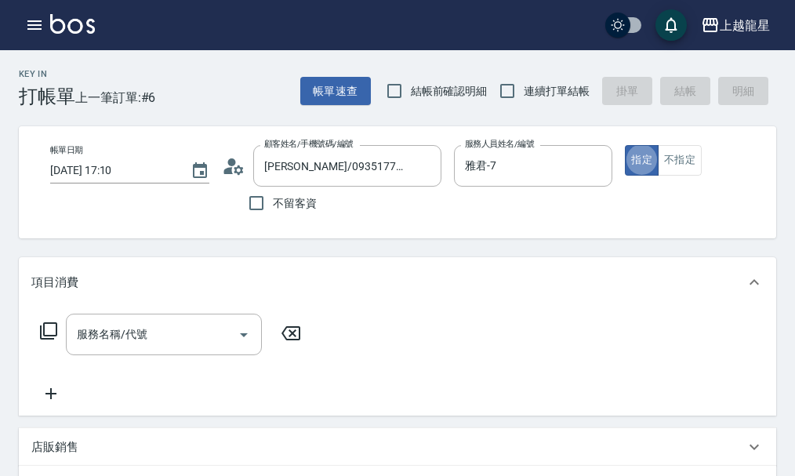
type button "true"
click at [86, 348] on input "服務名稱/代號" at bounding box center [152, 334] width 158 height 27
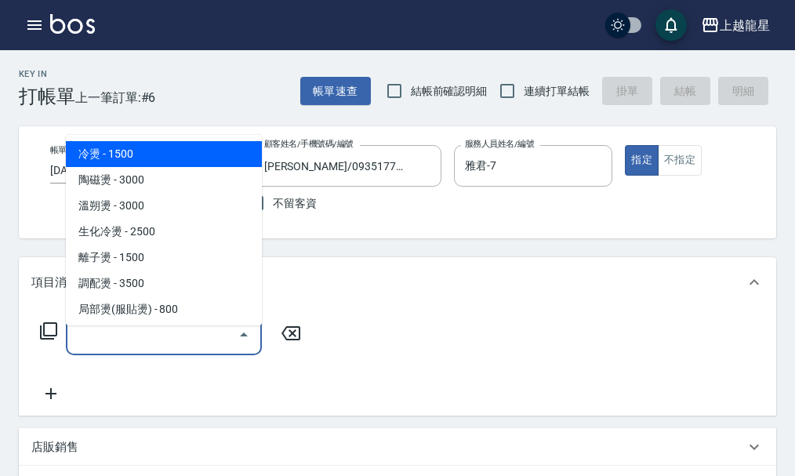
click at [133, 164] on span "冷燙 - 1500" at bounding box center [164, 154] width 196 height 26
type input "冷燙(201)"
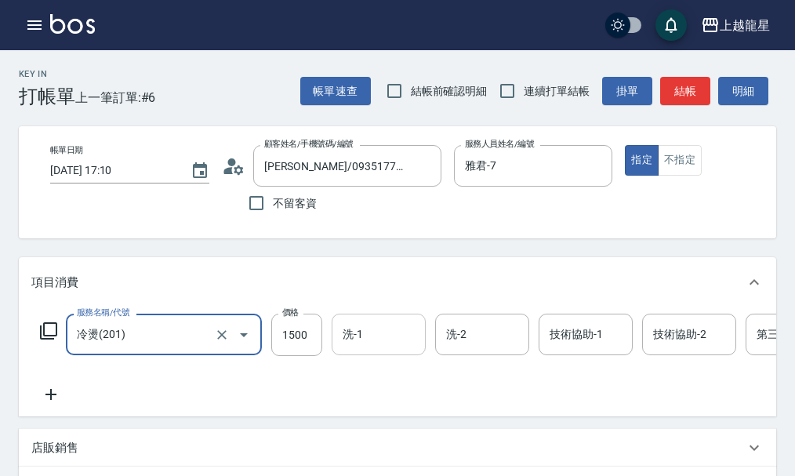
click at [382, 347] on input "洗-1" at bounding box center [379, 334] width 80 height 27
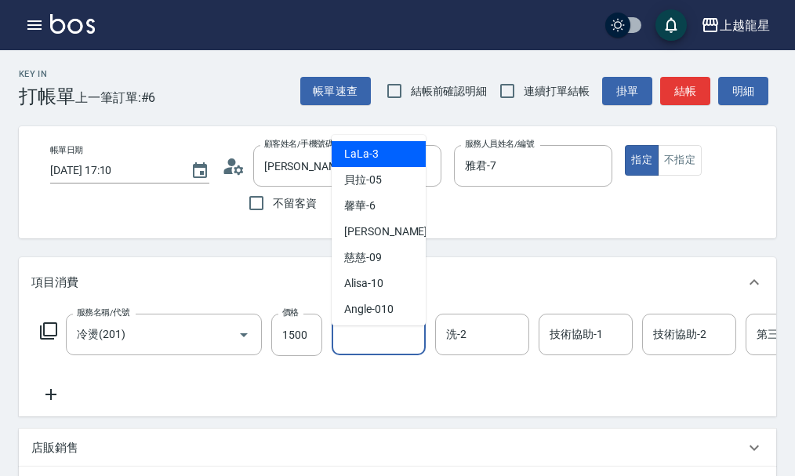
type input "2"
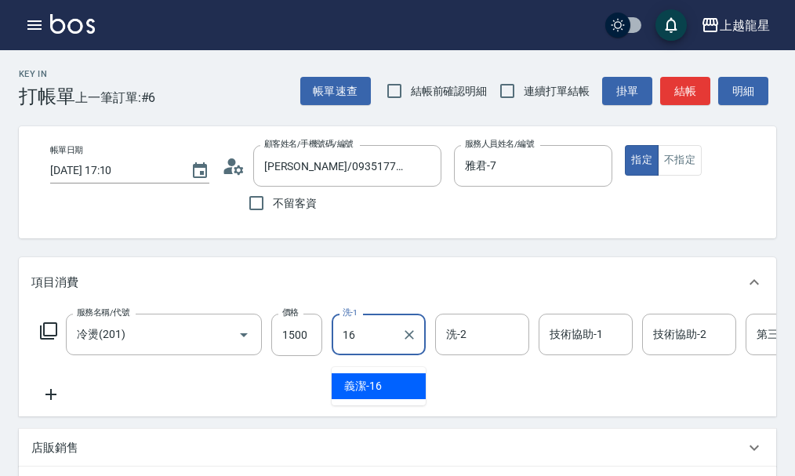
type input "義潔-16"
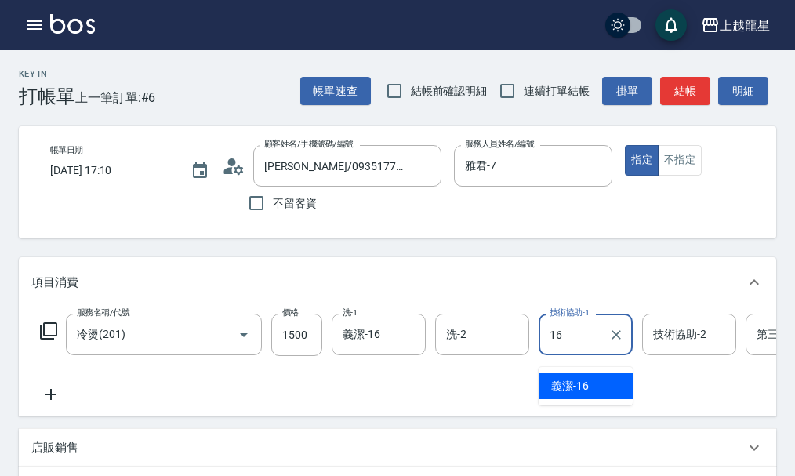
type input "義潔-16"
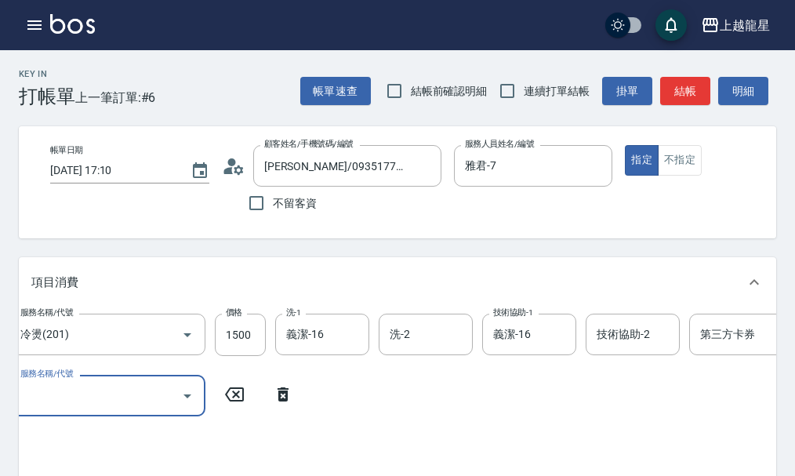
scroll to position [0, 54]
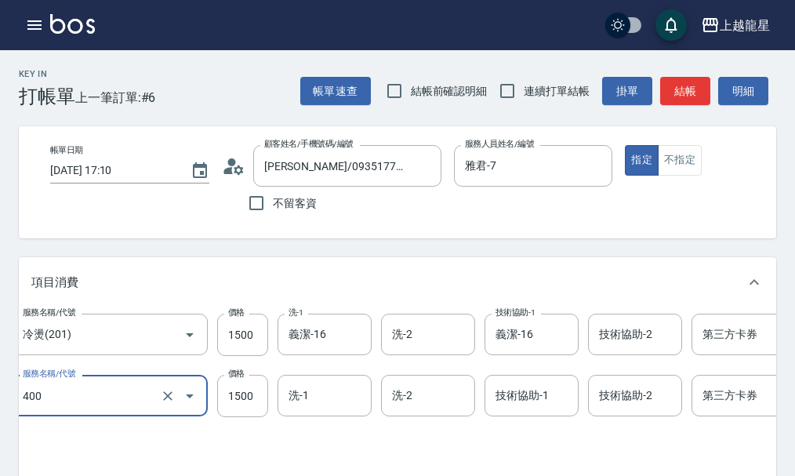
type input "染髮(400)"
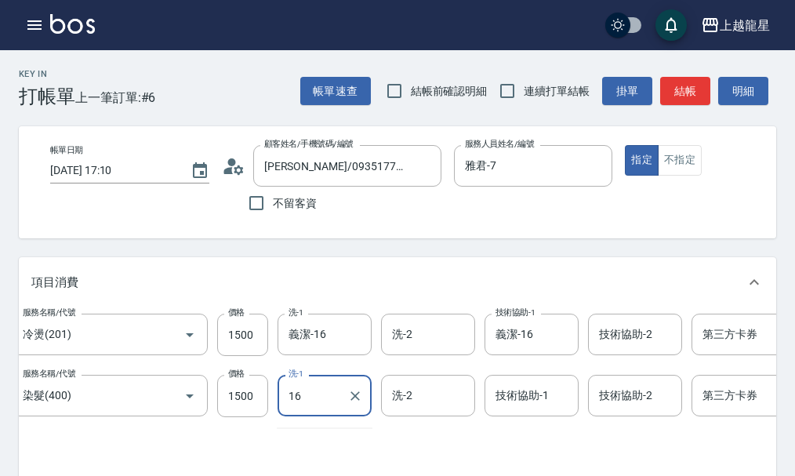
type input "義潔-16"
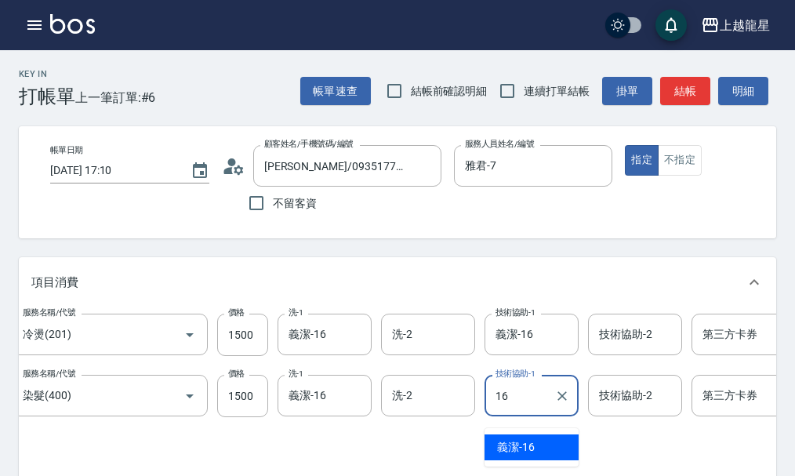
type input "義潔-16"
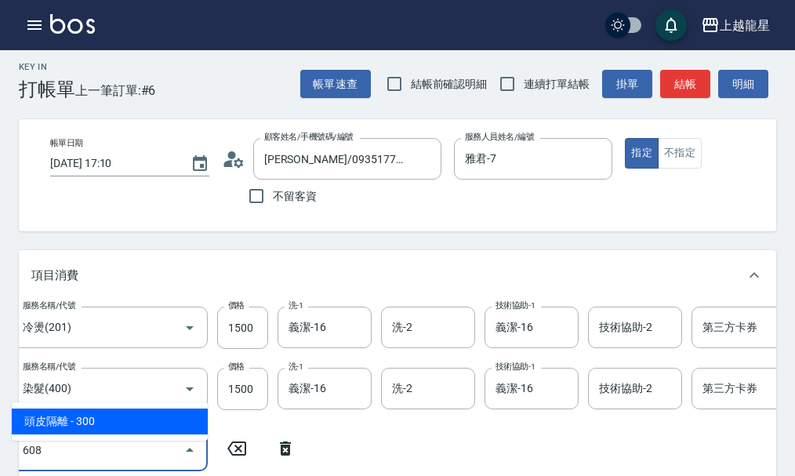
type input "頭皮隔離(608)"
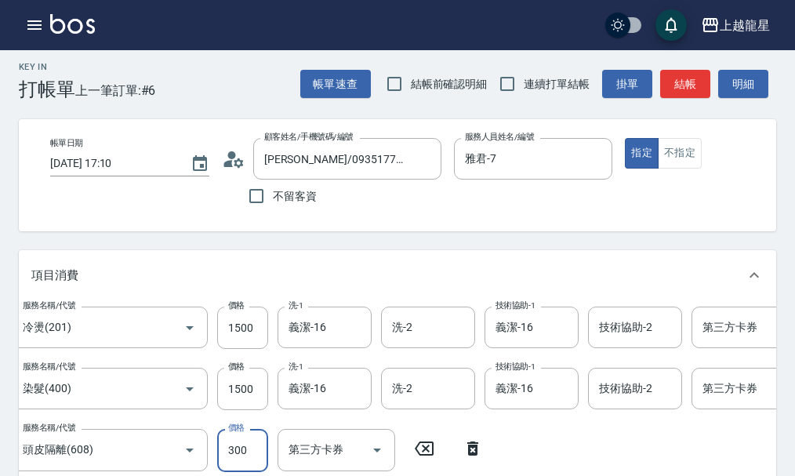
scroll to position [15, 0]
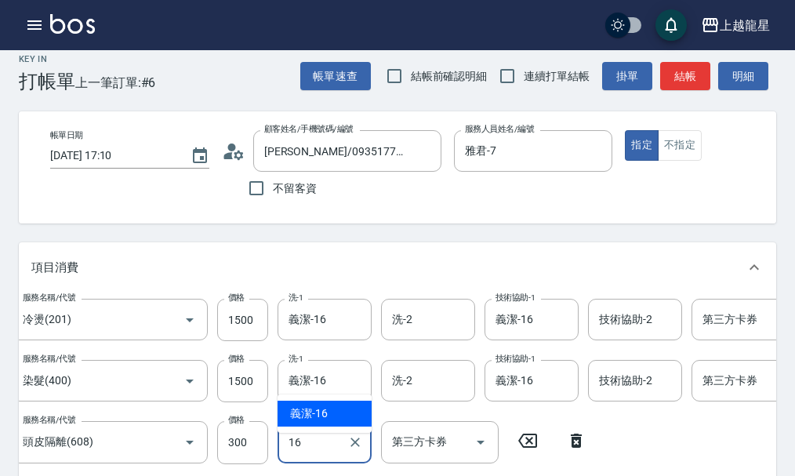
type input "義潔-16"
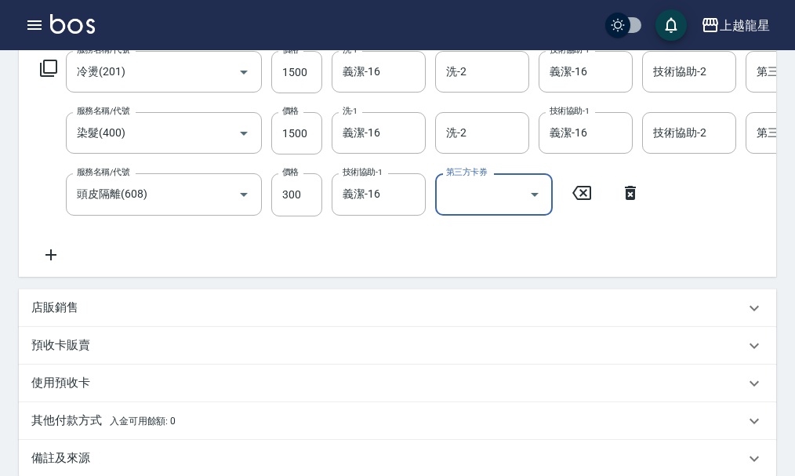
scroll to position [407, 0]
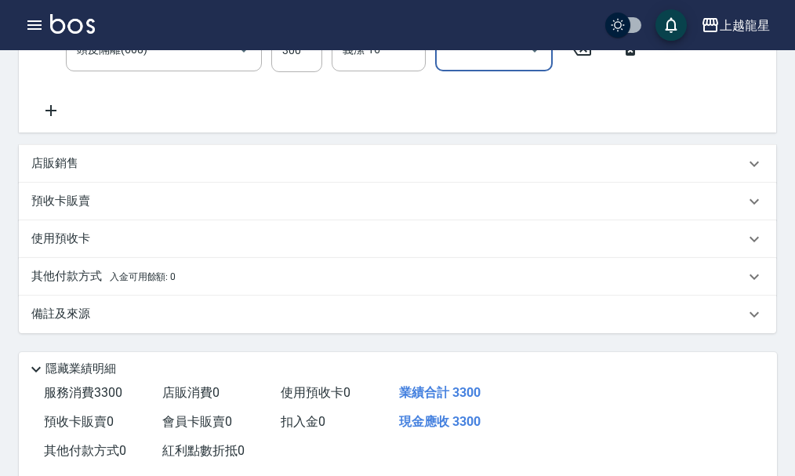
click at [56, 322] on p "備註及來源" at bounding box center [60, 314] width 59 height 16
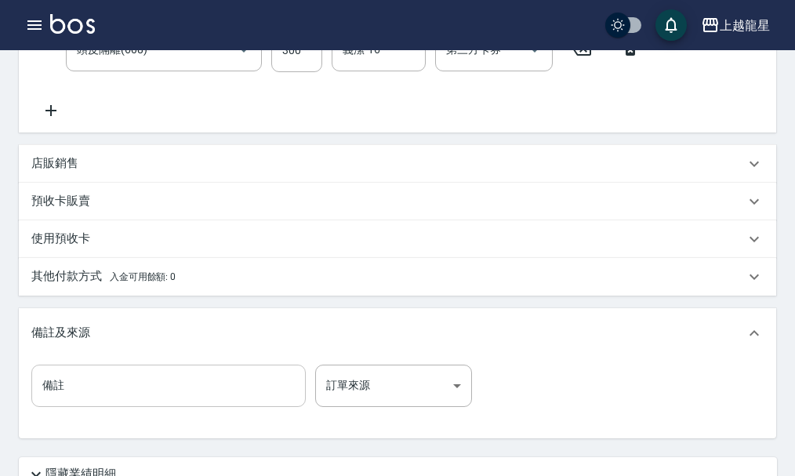
click at [62, 405] on input "備註" at bounding box center [168, 386] width 275 height 42
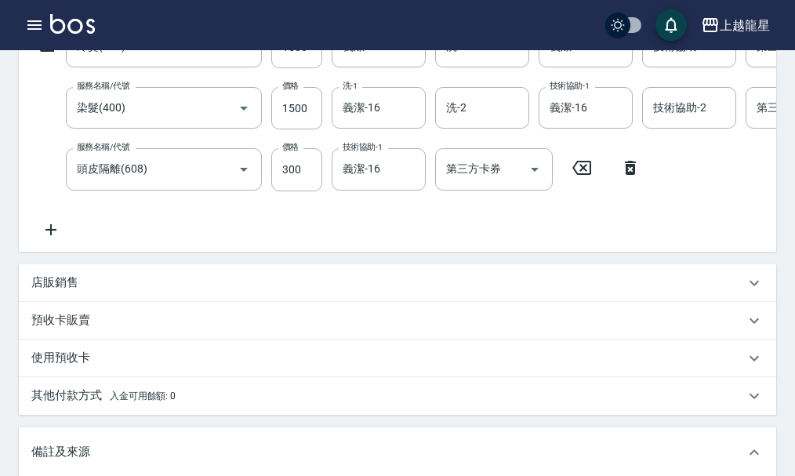
scroll to position [261, 0]
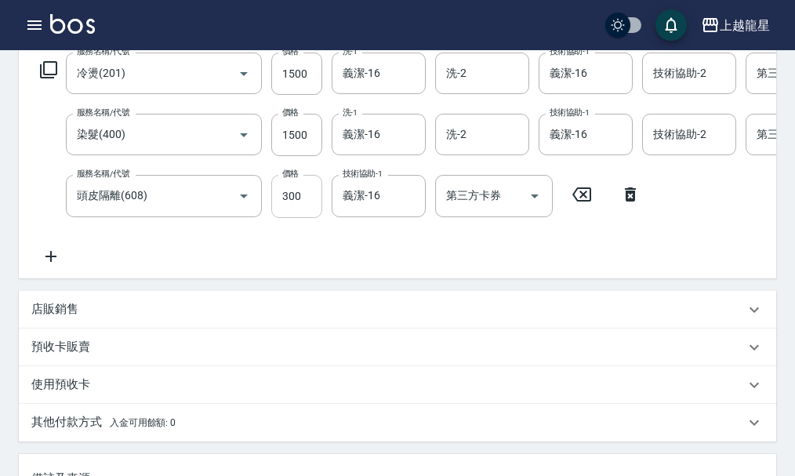
type input "大綠 7/18+12%"
click at [310, 215] on input "300" at bounding box center [296, 196] width 51 height 42
type input "200"
click at [53, 262] on icon at bounding box center [50, 256] width 11 height 11
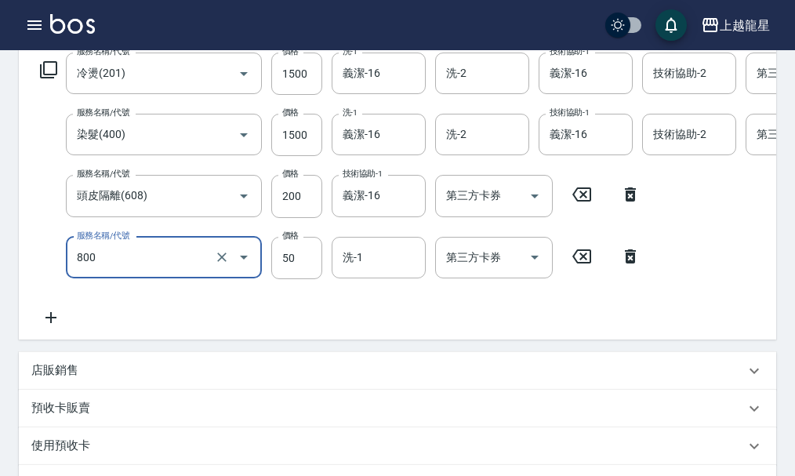
type input "快速修護(800)"
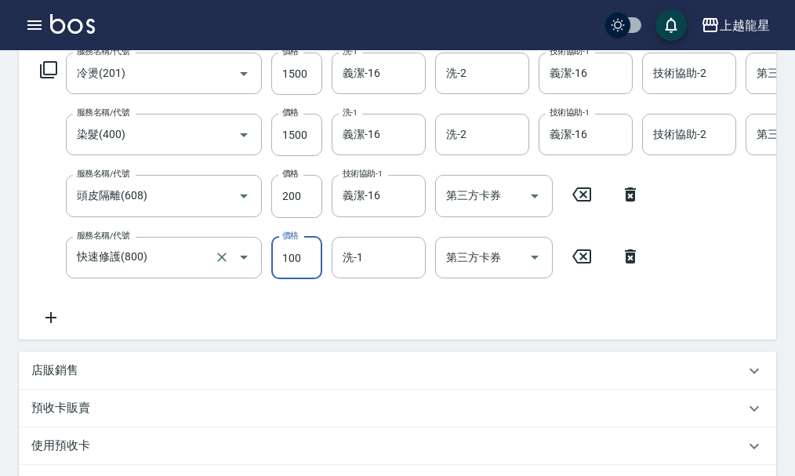
type input "100"
type input "義潔-16"
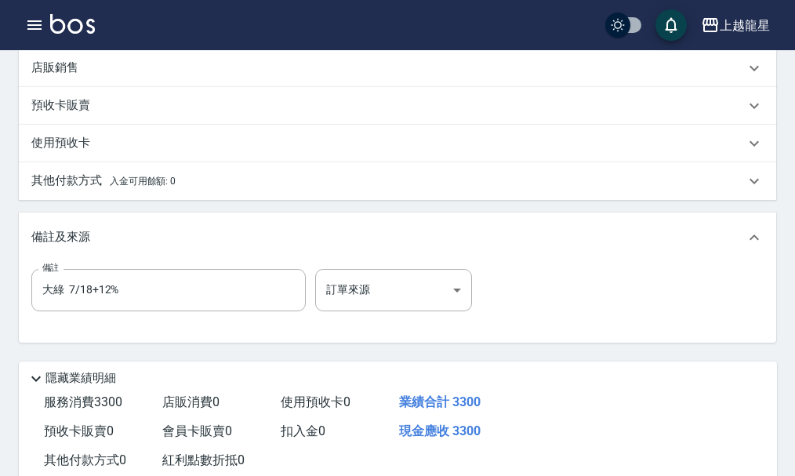
scroll to position [575, 0]
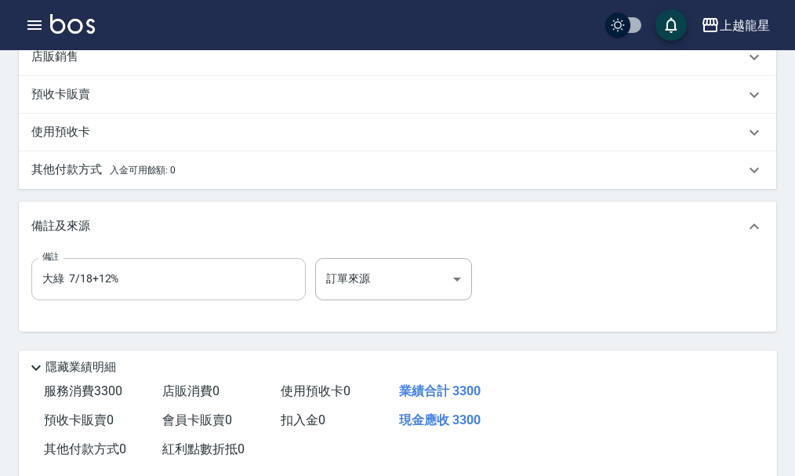
click at [69, 300] on input "大綠 7/18+12%" at bounding box center [168, 279] width 275 height 42
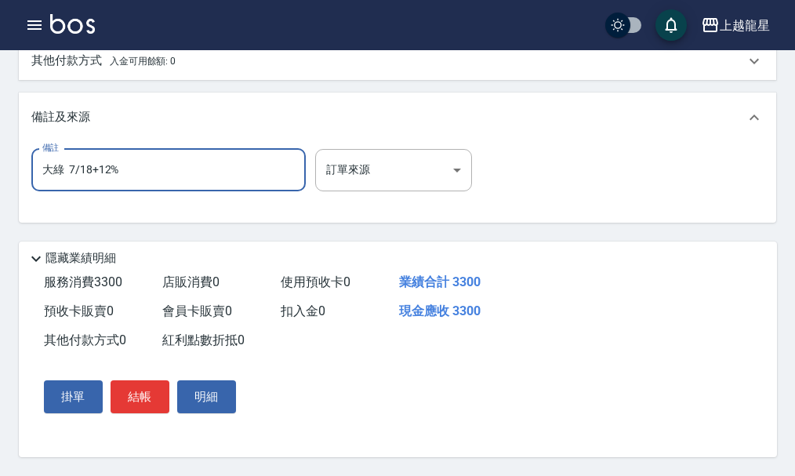
scroll to position [715, 0]
click at [145, 397] on button "結帳" at bounding box center [140, 396] width 59 height 33
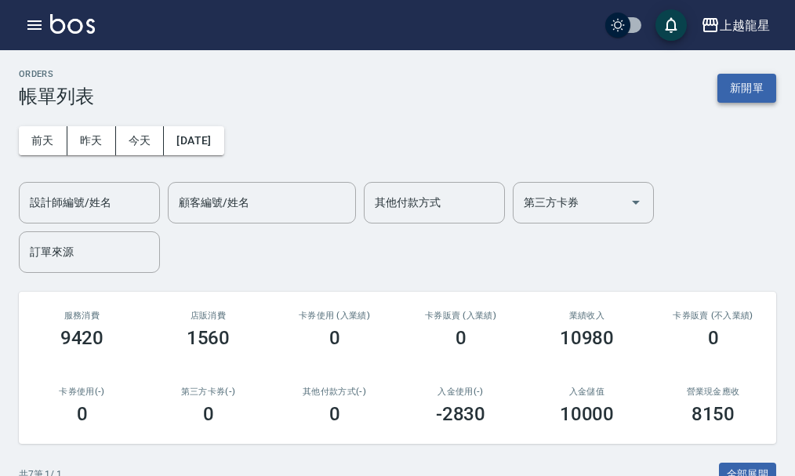
click at [738, 86] on button "新開單" at bounding box center [747, 88] width 59 height 29
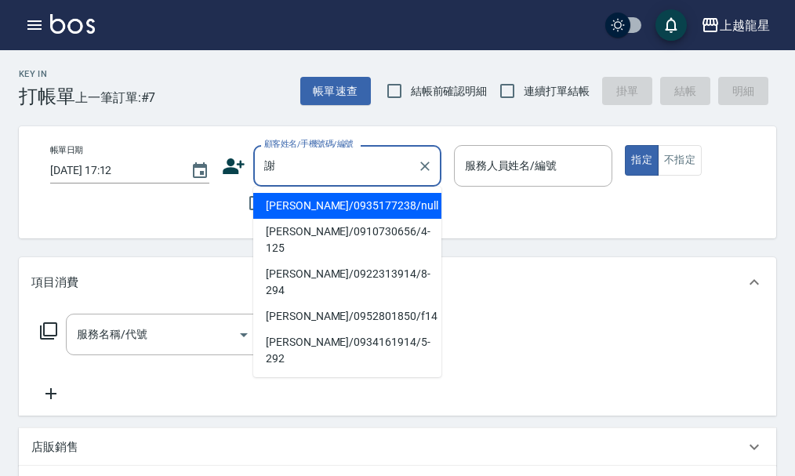
click at [324, 202] on li "[PERSON_NAME]/0935177238/null" at bounding box center [347, 206] width 188 height 26
type input "[PERSON_NAME]/0935177238/null"
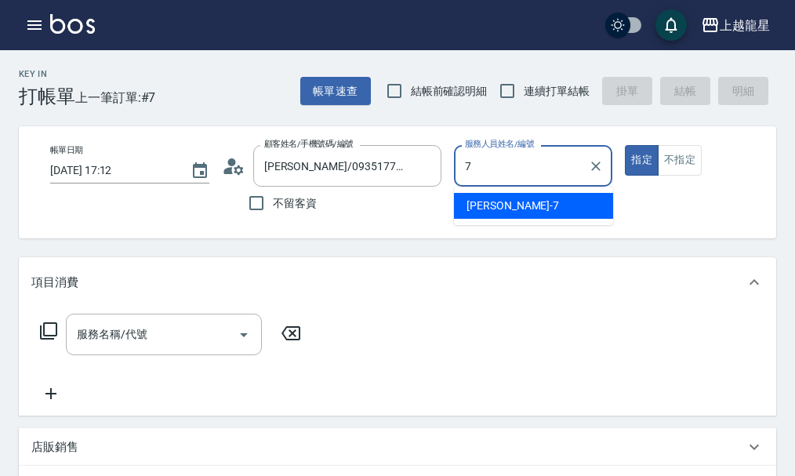
type input "雅君-7"
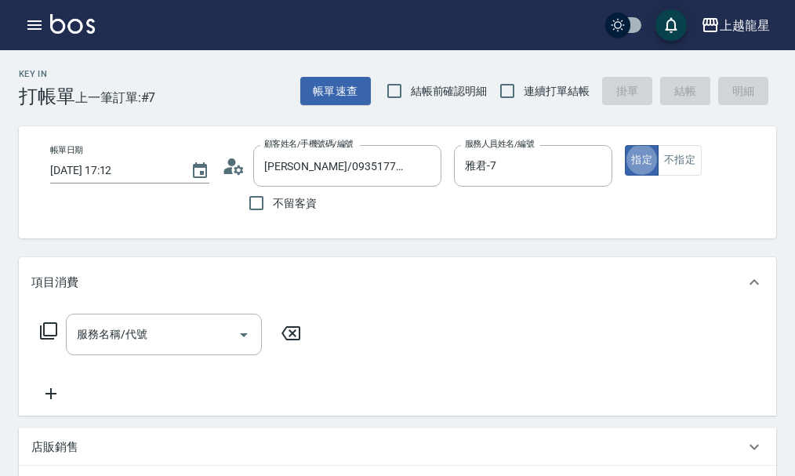
type button "true"
click at [105, 337] on div "服務名稱/代號 服務名稱/代號" at bounding box center [164, 335] width 196 height 42
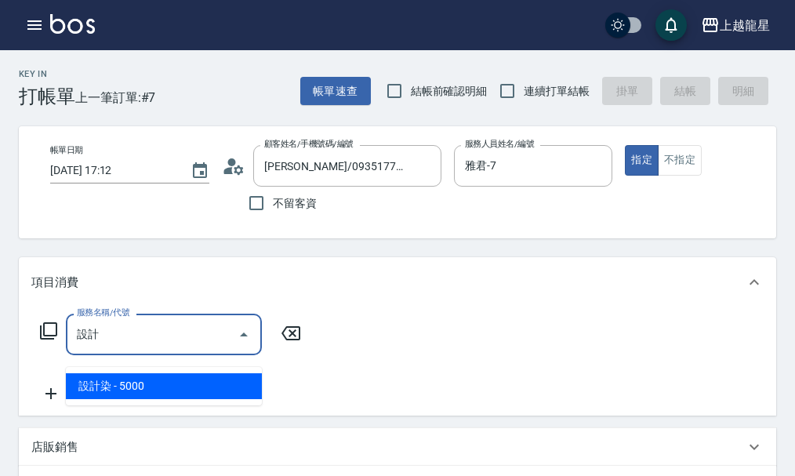
click at [128, 383] on span "設計染 - 5000" at bounding box center [164, 386] width 196 height 26
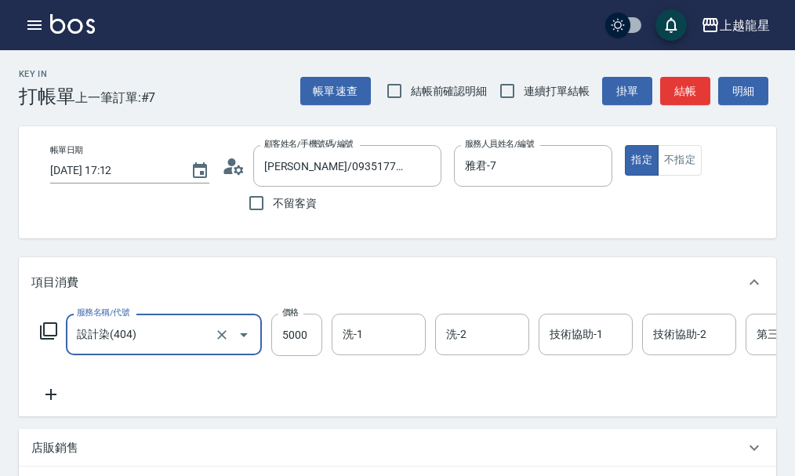
type input "設計染(404)"
click at [53, 403] on icon at bounding box center [50, 394] width 39 height 19
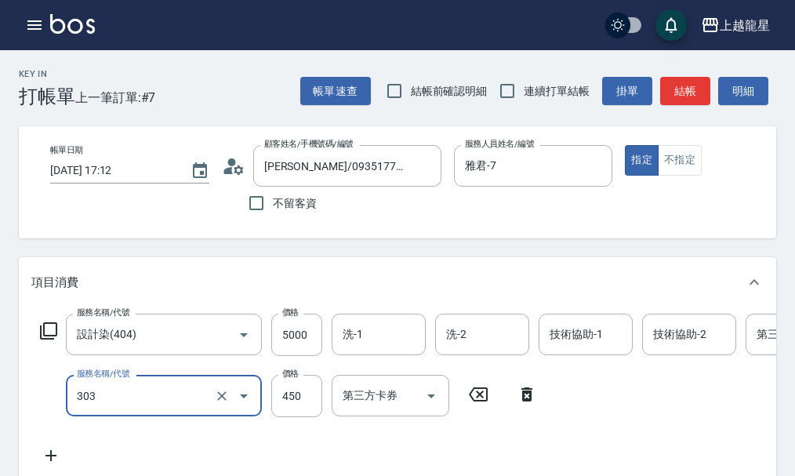
type input "剪髮(303)"
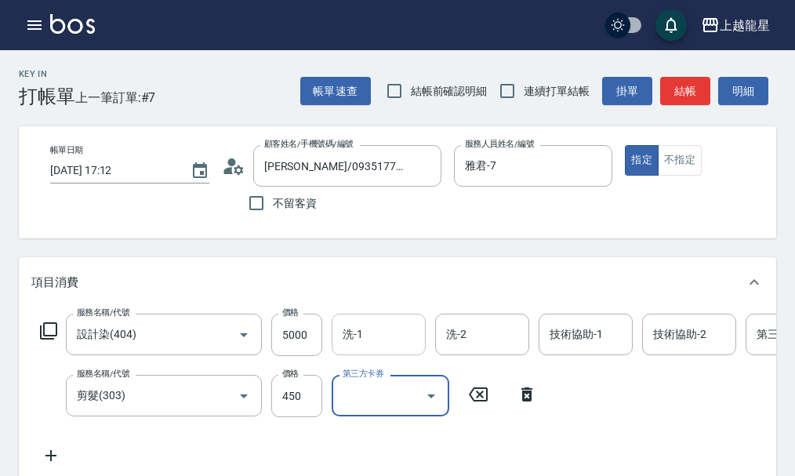
click at [362, 344] on div "洗-1 洗-1" at bounding box center [379, 335] width 94 height 42
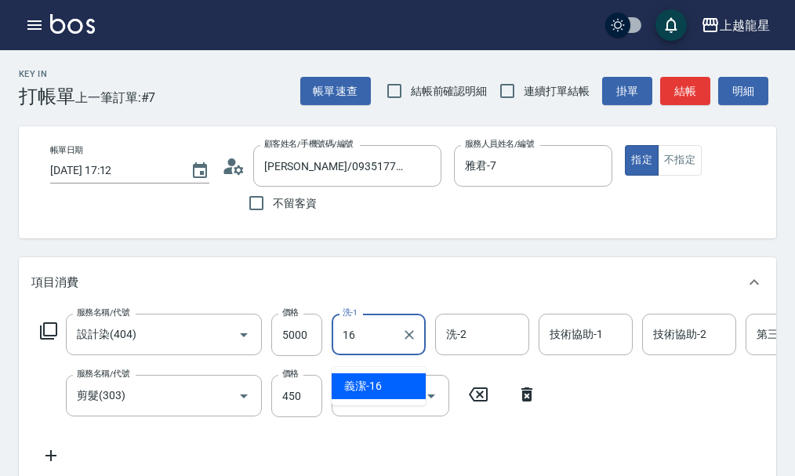
type input "義潔-16"
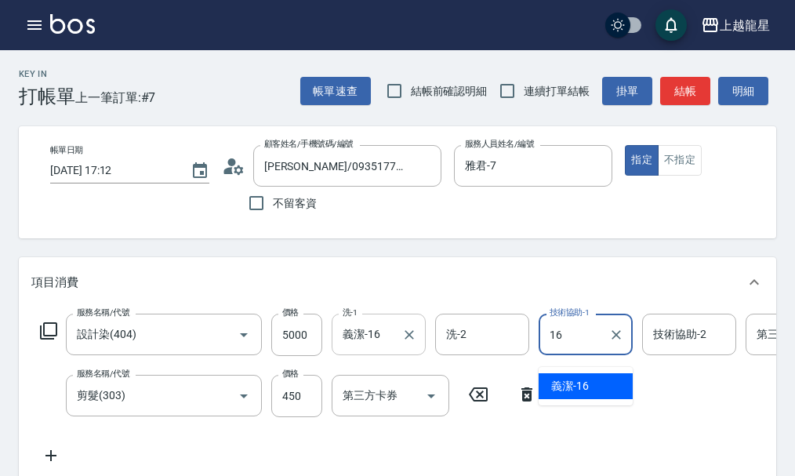
type input "義潔-16"
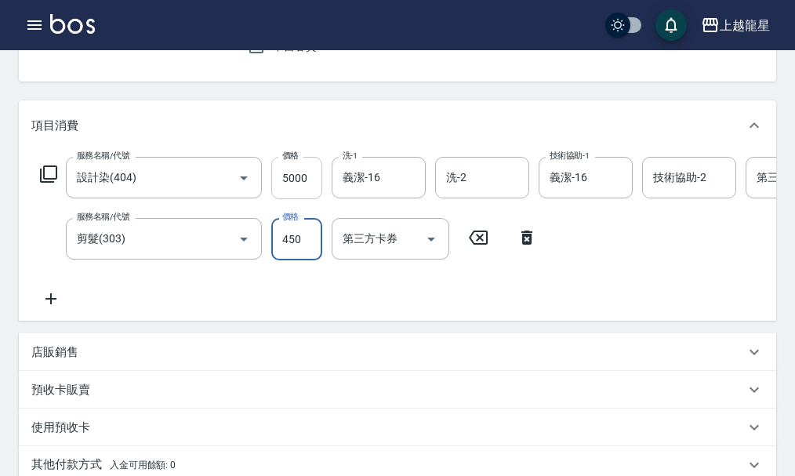
click at [271, 193] on input "5000" at bounding box center [296, 178] width 51 height 42
type input "4000"
click at [46, 306] on icon at bounding box center [50, 298] width 39 height 19
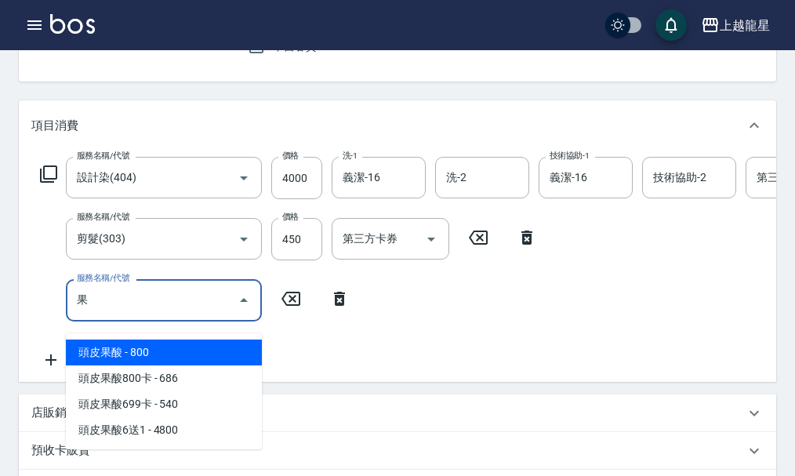
click at [94, 356] on span "頭皮果酸 - 800" at bounding box center [164, 353] width 196 height 26
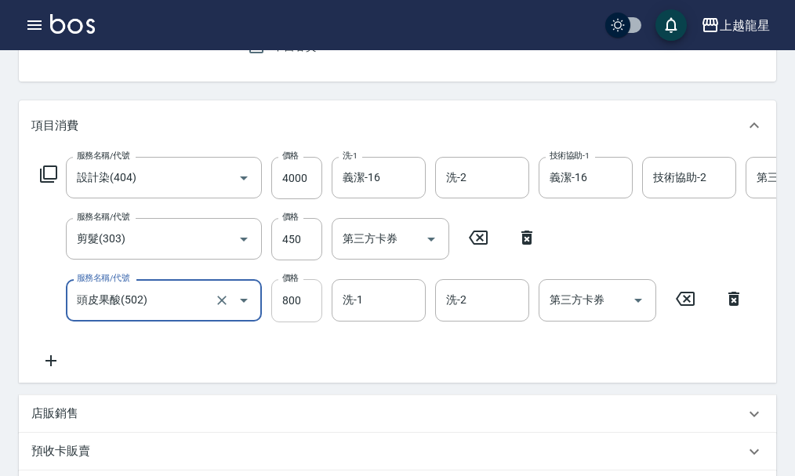
type input "頭皮果酸(502)"
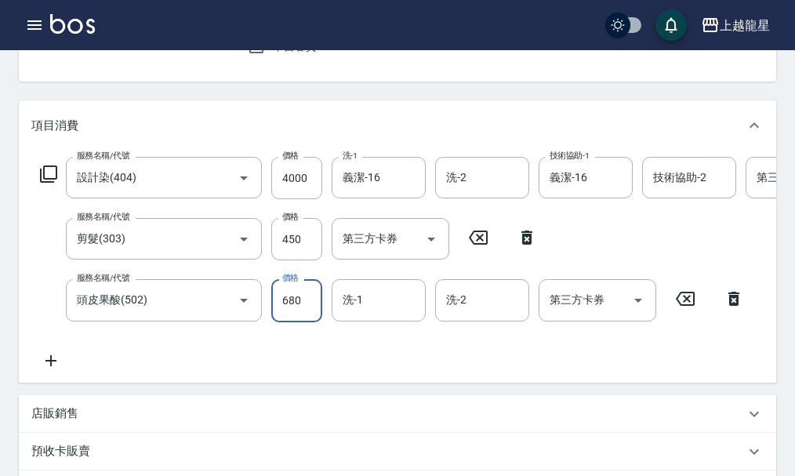
type input "680"
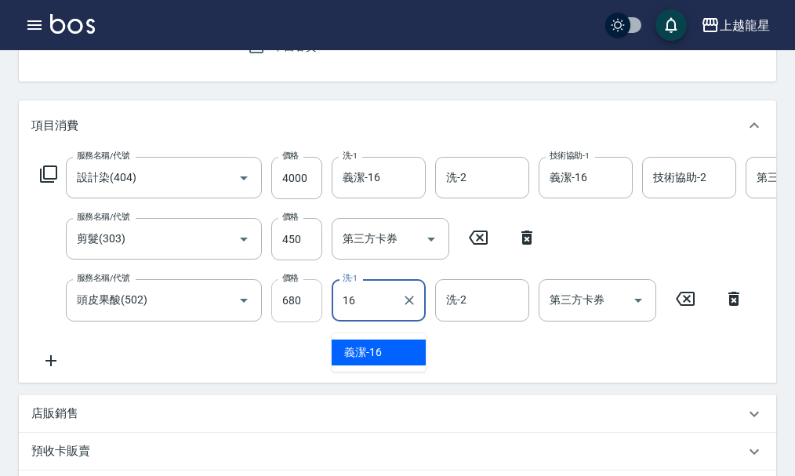
type input "義潔-16"
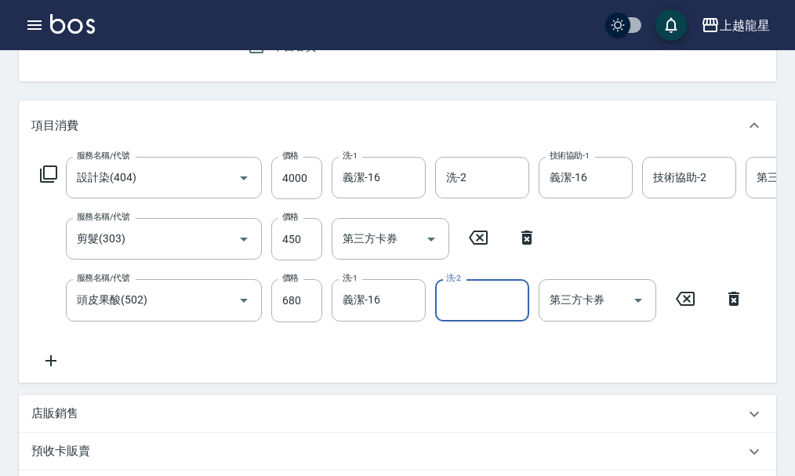
click at [58, 370] on icon at bounding box center [50, 360] width 39 height 19
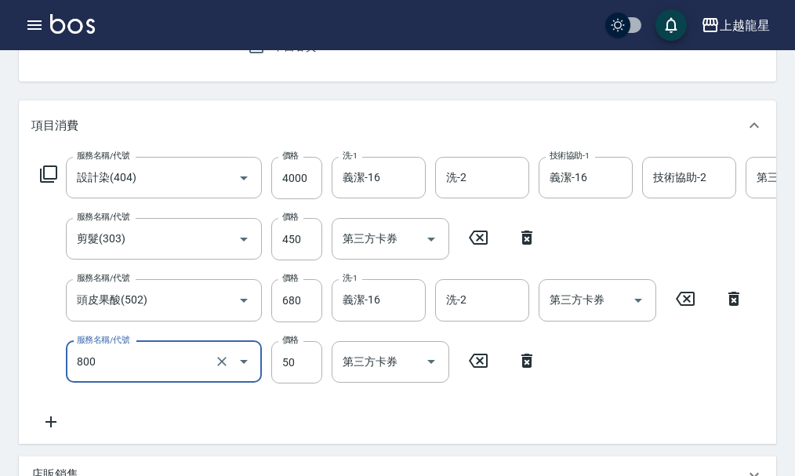
type input "快速修護(800)"
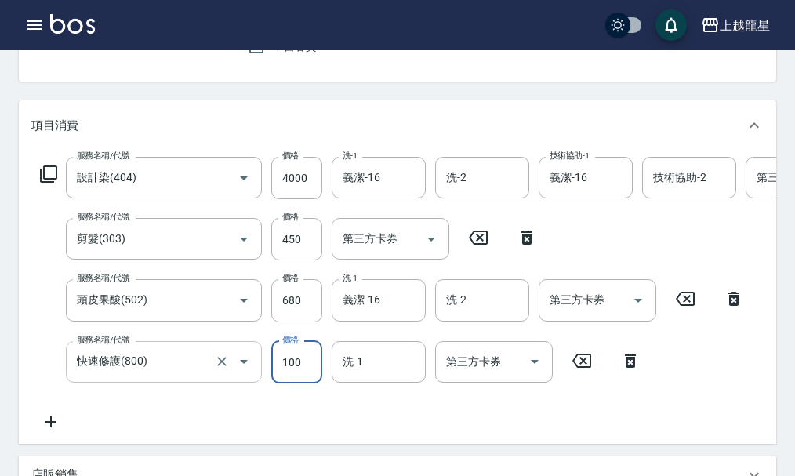
type input "100"
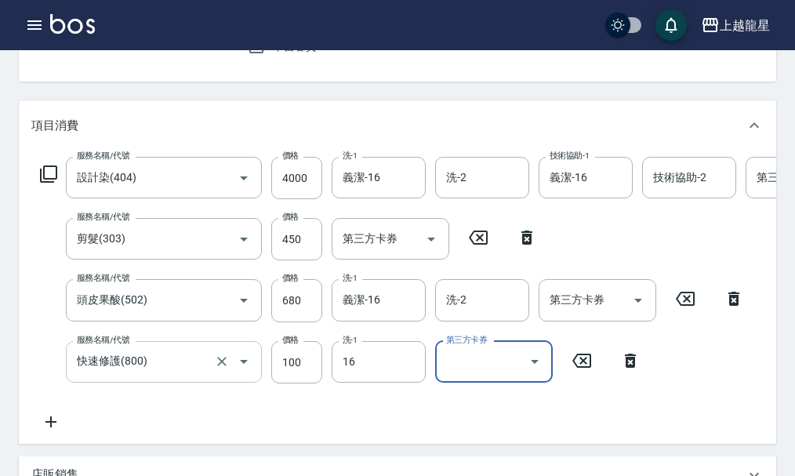
type input "義潔-16"
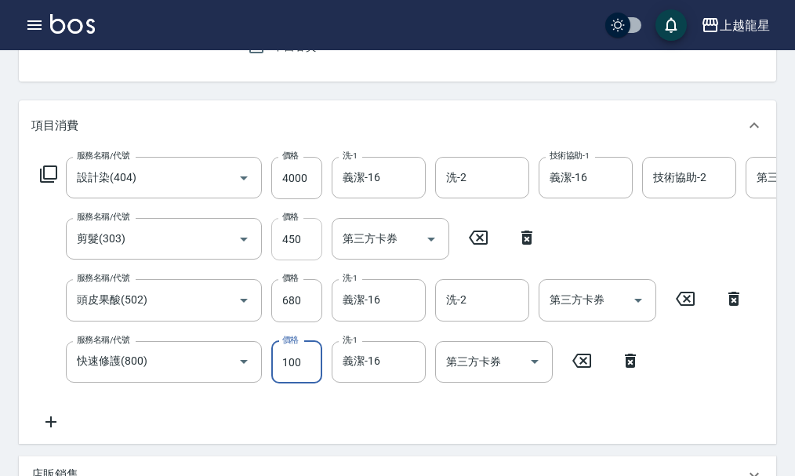
click at [300, 260] on input "450" at bounding box center [296, 239] width 51 height 42
click at [297, 252] on input "450" at bounding box center [296, 239] width 51 height 42
type input "300"
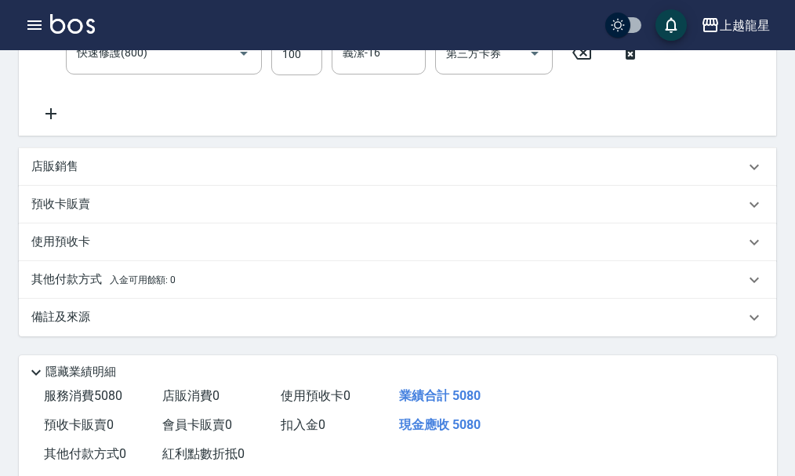
scroll to position [471, 0]
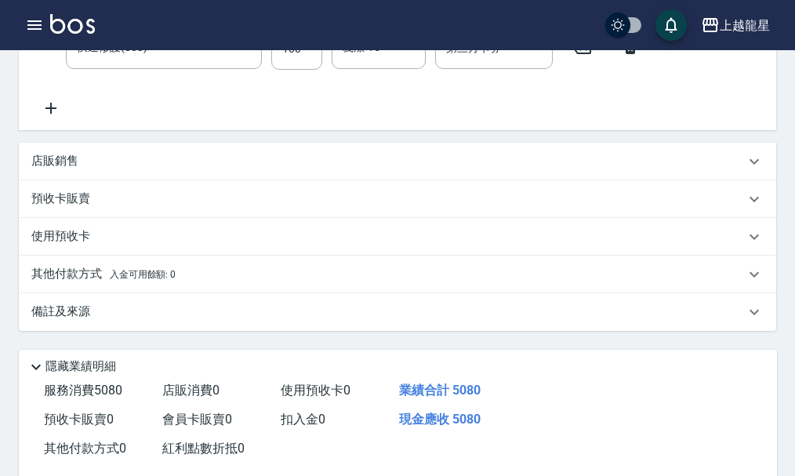
click at [67, 169] on p "店販銷售" at bounding box center [54, 161] width 47 height 16
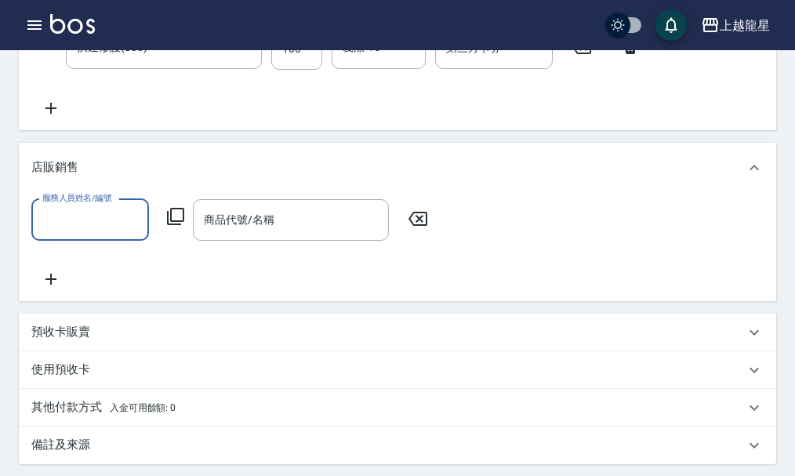
scroll to position [0, 0]
type input "雅君-7"
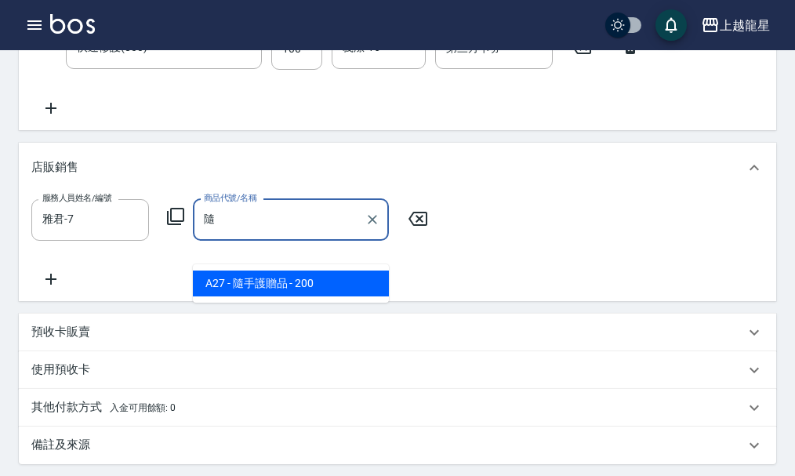
type input "隨手護贈品"
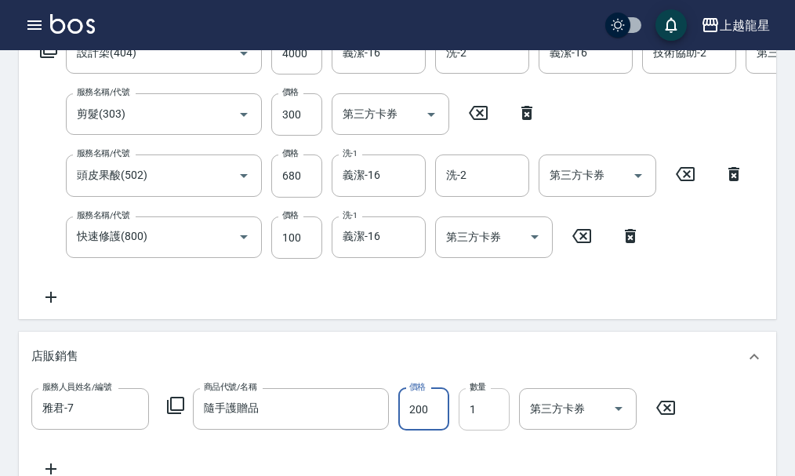
scroll to position [273, 0]
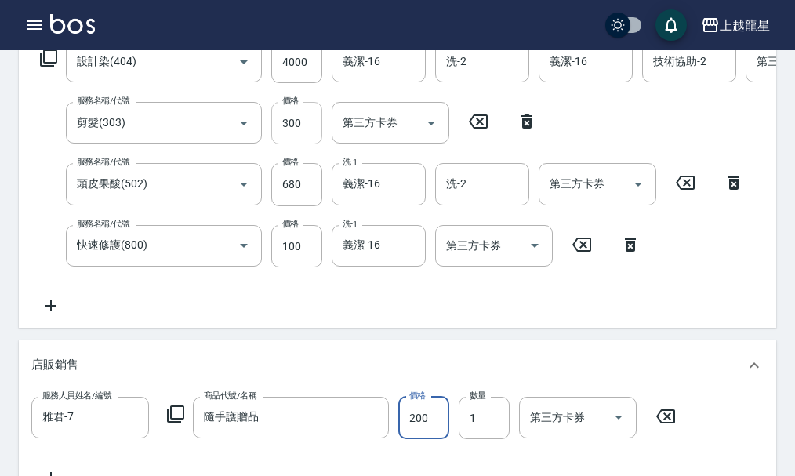
click at [297, 142] on input "300" at bounding box center [296, 123] width 51 height 42
click at [287, 122] on input "300" at bounding box center [296, 123] width 51 height 42
type input "200"
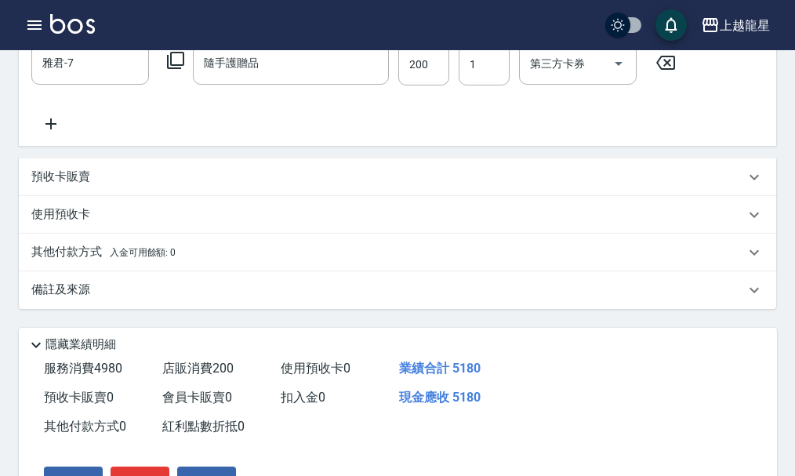
scroll to position [628, 0]
click at [71, 297] on p "備註及來源" at bounding box center [60, 289] width 59 height 16
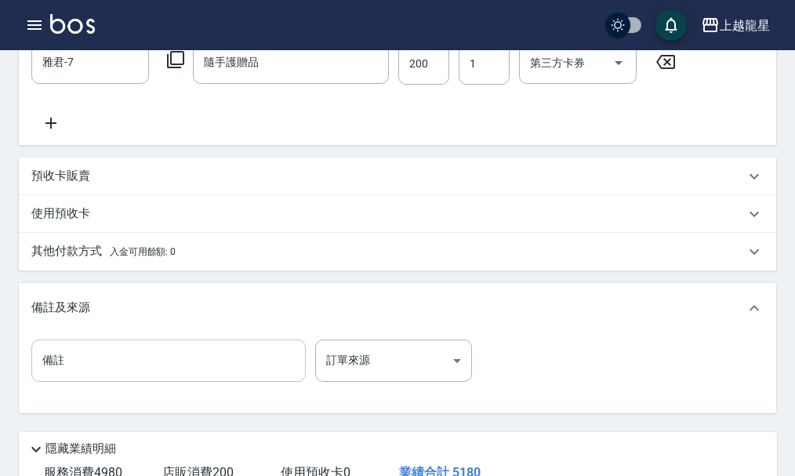
click at [70, 382] on input "備註" at bounding box center [168, 361] width 275 height 42
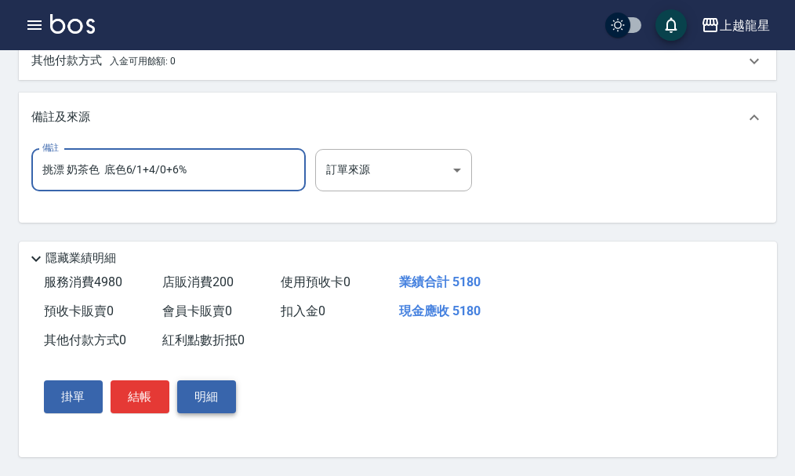
scroll to position [849, 0]
type input "挑漂 奶茶色 底色6/1+4/0+6%"
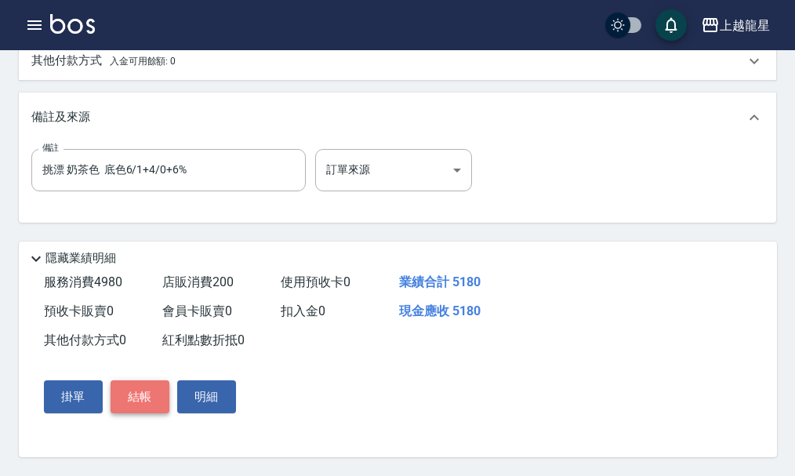
click at [149, 391] on button "結帳" at bounding box center [140, 396] width 59 height 33
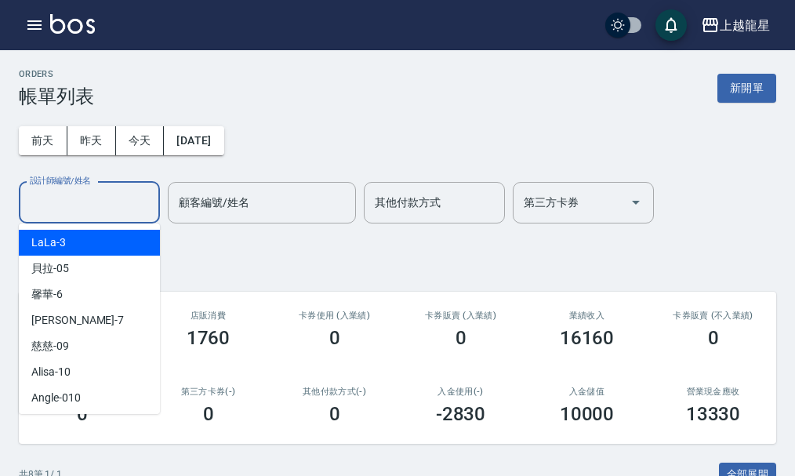
click at [118, 206] on input "設計師編號/姓名" at bounding box center [89, 202] width 127 height 27
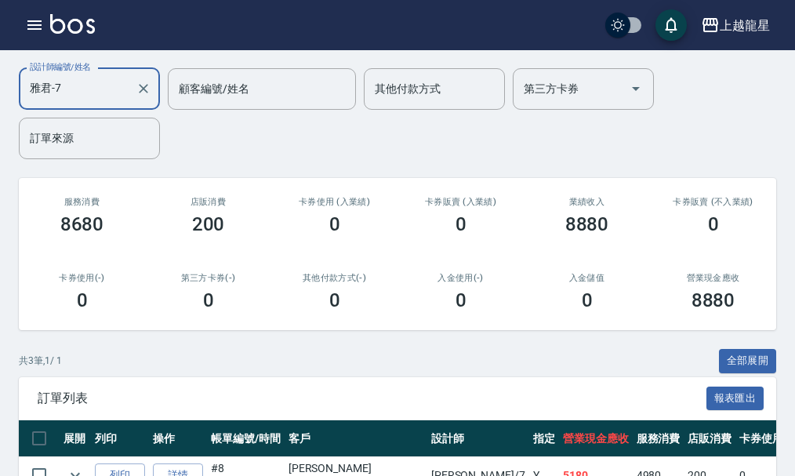
scroll to position [281, 0]
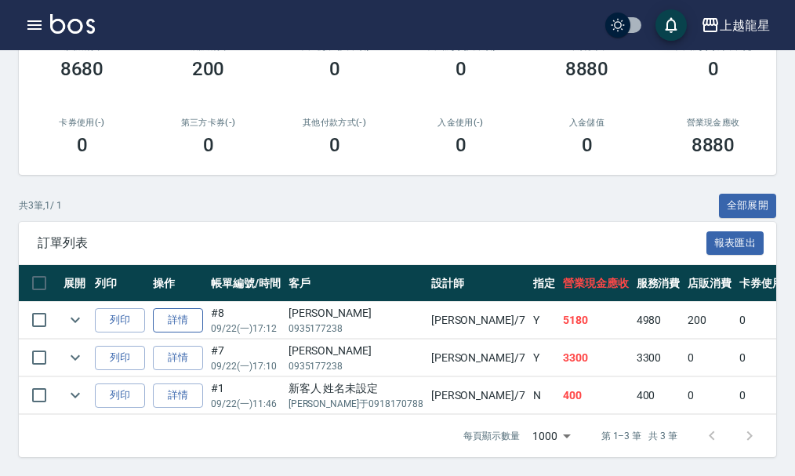
type input "雅君-7"
click at [174, 308] on link "詳情" at bounding box center [178, 320] width 50 height 24
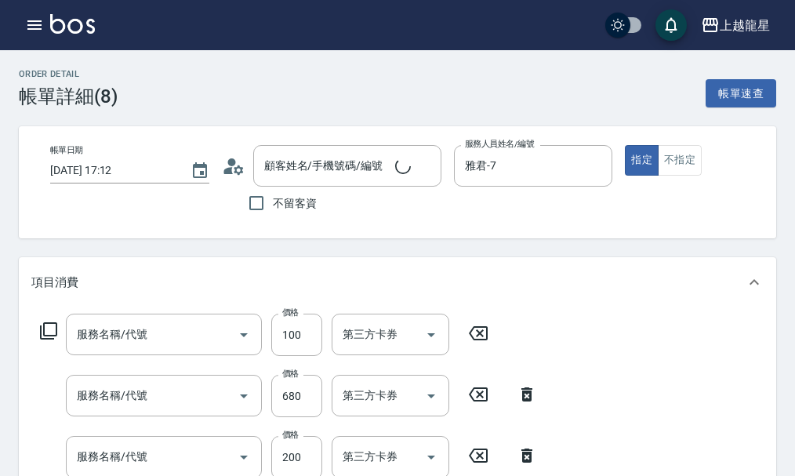
type input "[DATE] 17:12"
type input "雅君-7"
type input "挑漂 奶茶色 底色6/1+4/0+6%"
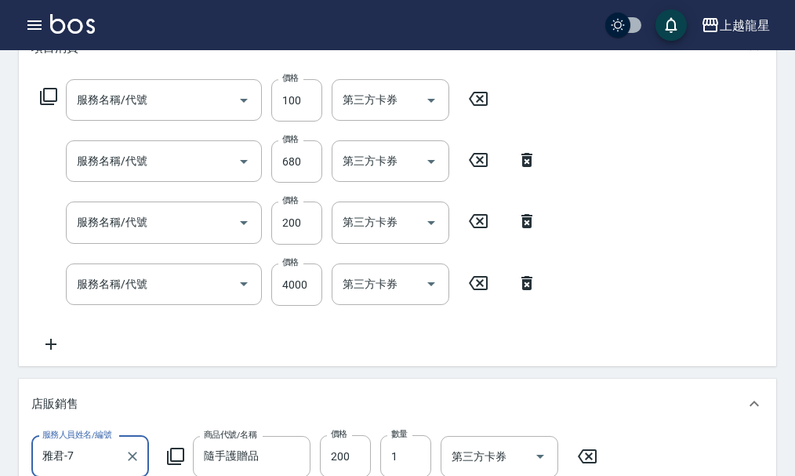
type input "[PERSON_NAME]/0935177238/null"
type input "快速修護(800)"
type input "頭皮果酸(502)"
type input "剪髮(303)"
type input "設計染(404)"
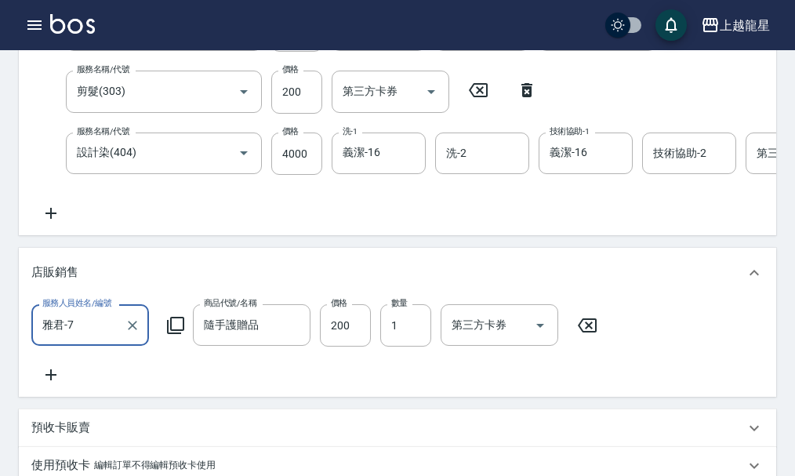
scroll to position [391, 0]
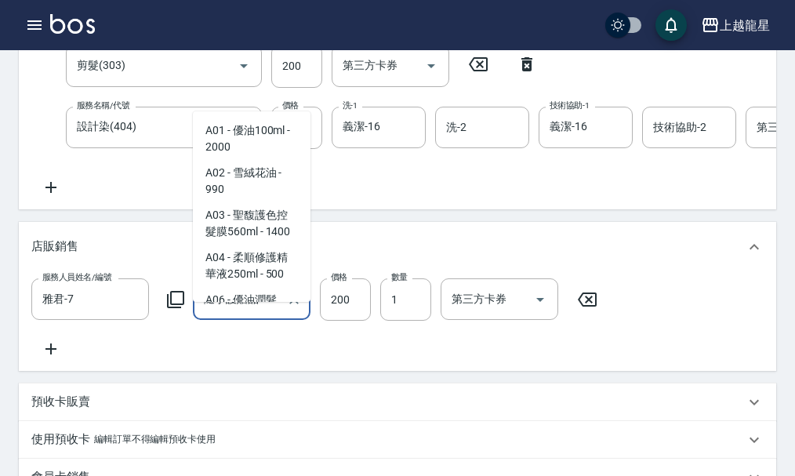
click at [271, 313] on input "隨手護贈品" at bounding box center [240, 299] width 80 height 27
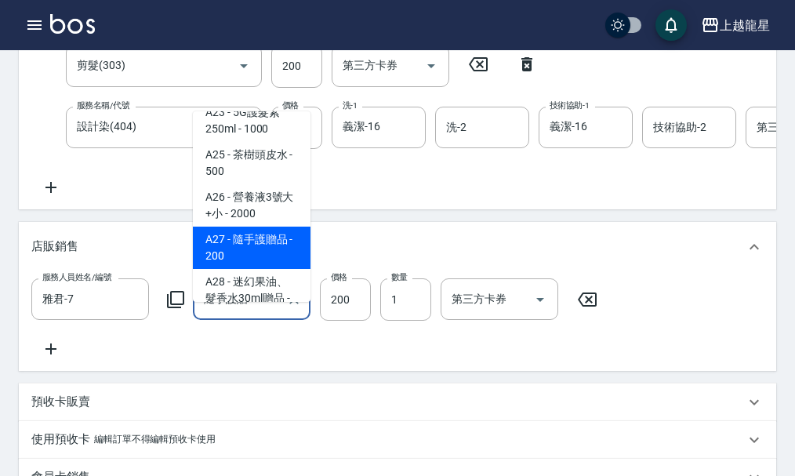
scroll to position [0, 0]
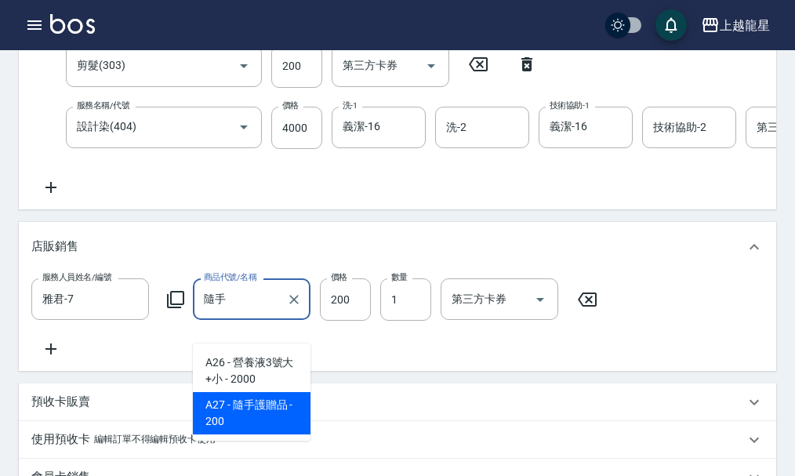
type input "隨"
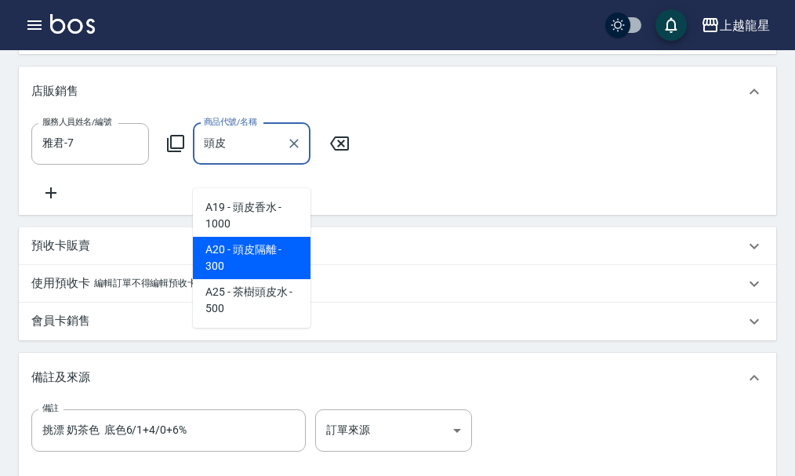
scroll to position [548, 0]
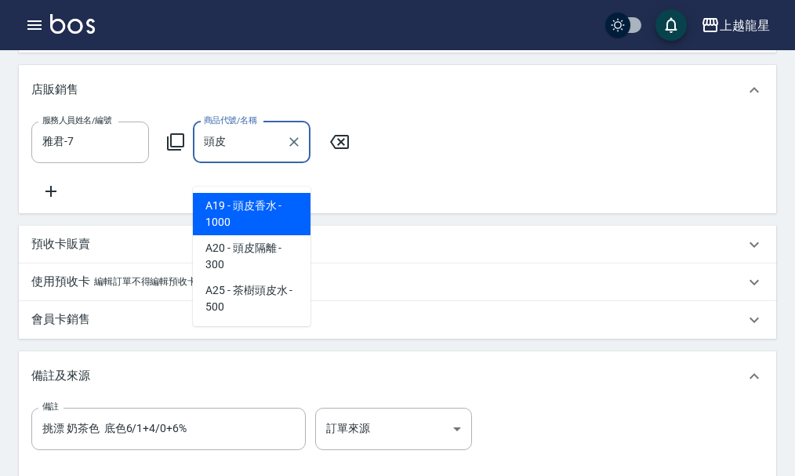
type input "投"
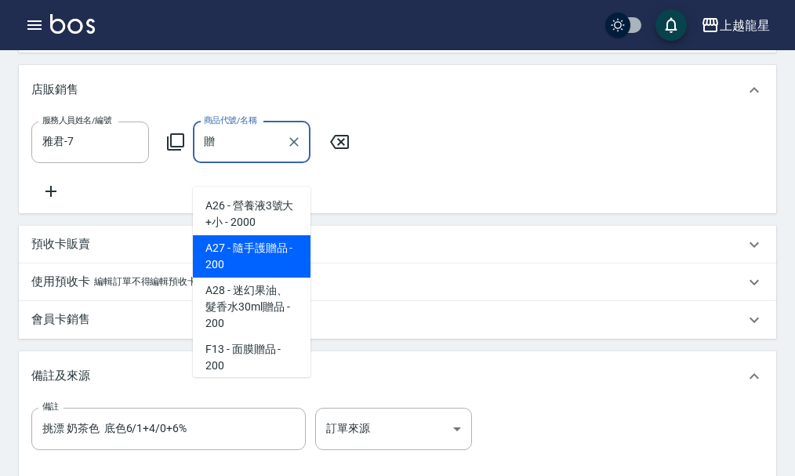
click at [227, 264] on span "A27 - 隨手護贈品 - 200" at bounding box center [252, 256] width 118 height 42
type input "隨手護贈品"
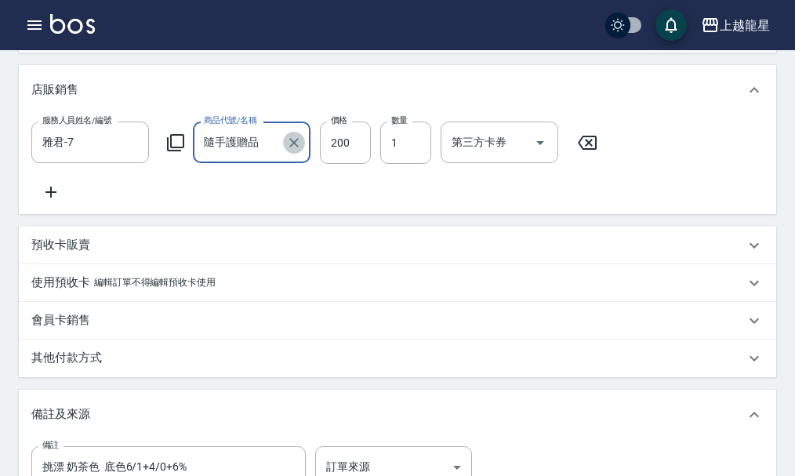
click at [295, 151] on icon "Clear" at bounding box center [294, 143] width 16 height 16
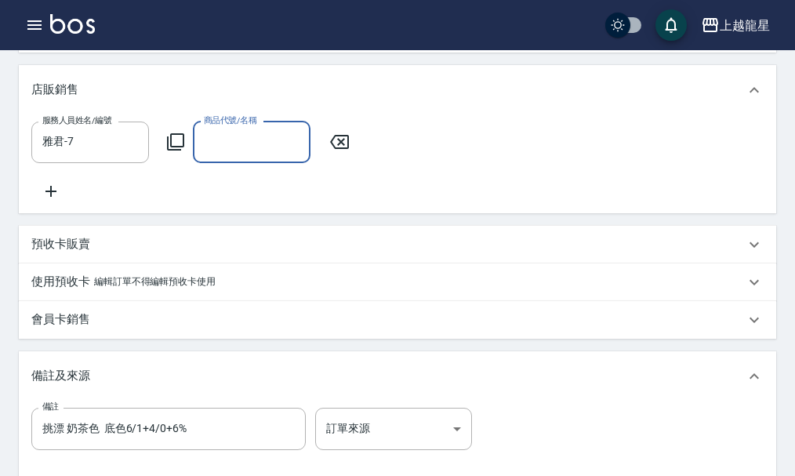
type input "ㄇ"
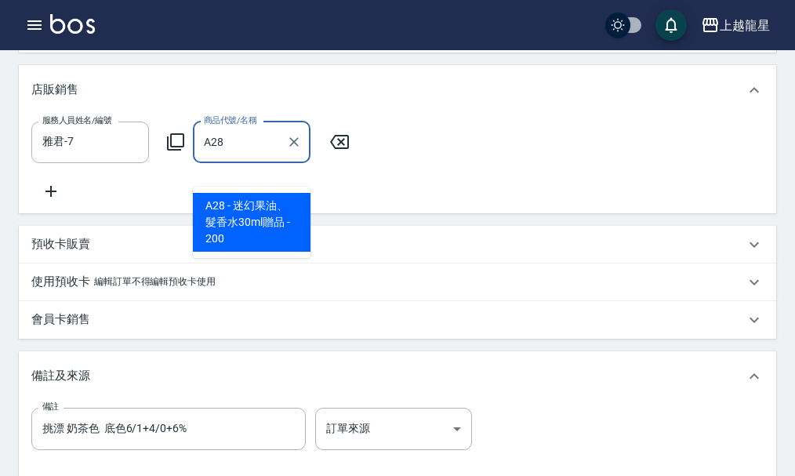
click at [278, 235] on span "A28 - 迷幻果油、髮香水30ml贈品 - 200" at bounding box center [252, 222] width 118 height 59
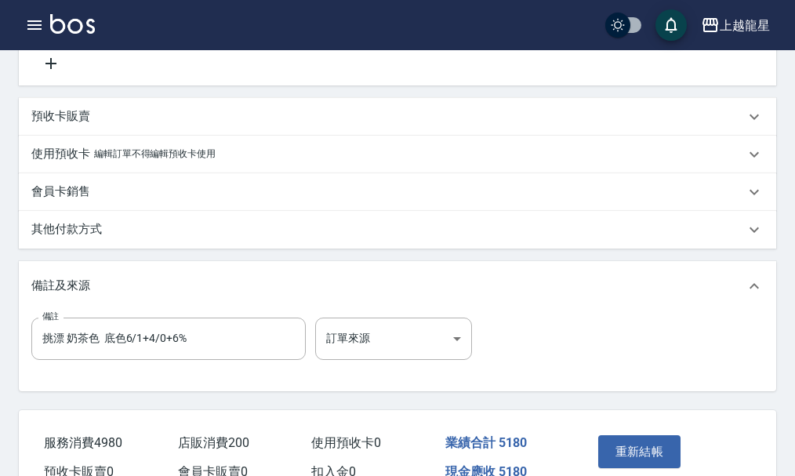
scroll to position [797, 0]
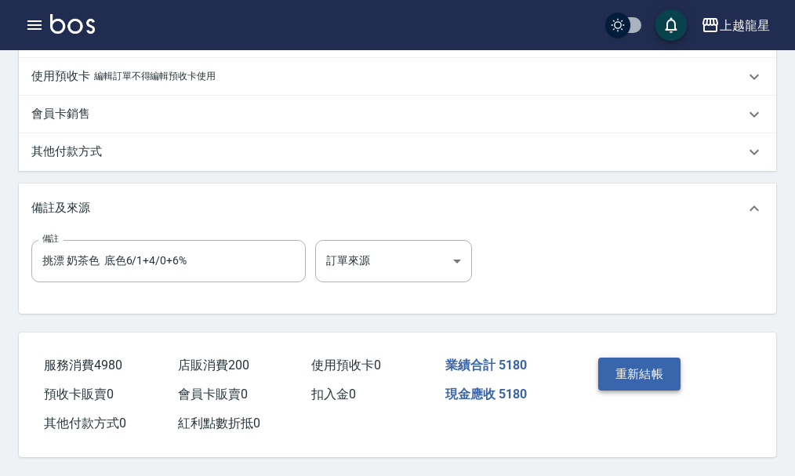
type input "迷幻果油、髮香水30ml贈品"
click at [650, 360] on button "重新結帳" at bounding box center [640, 374] width 83 height 33
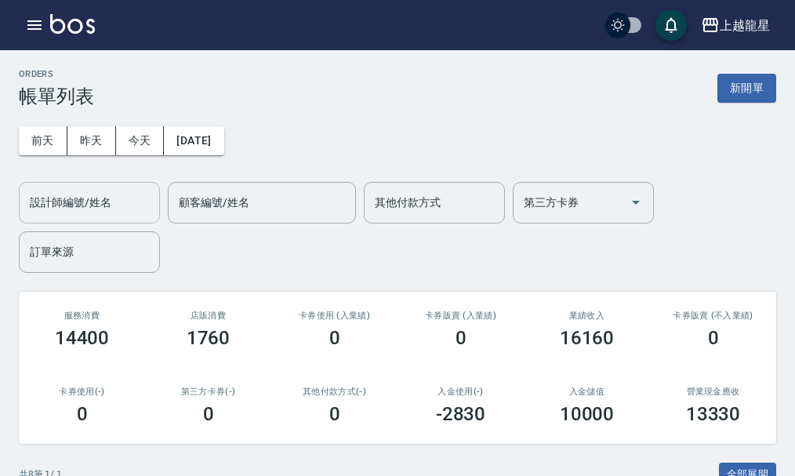
click at [129, 198] on input "設計師編號/姓名" at bounding box center [89, 202] width 127 height 27
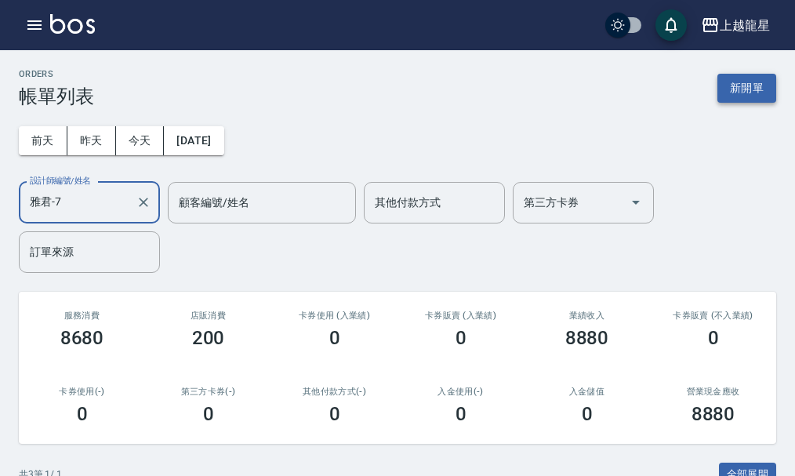
type input "雅君-7"
click at [734, 98] on button "新開單" at bounding box center [747, 88] width 59 height 29
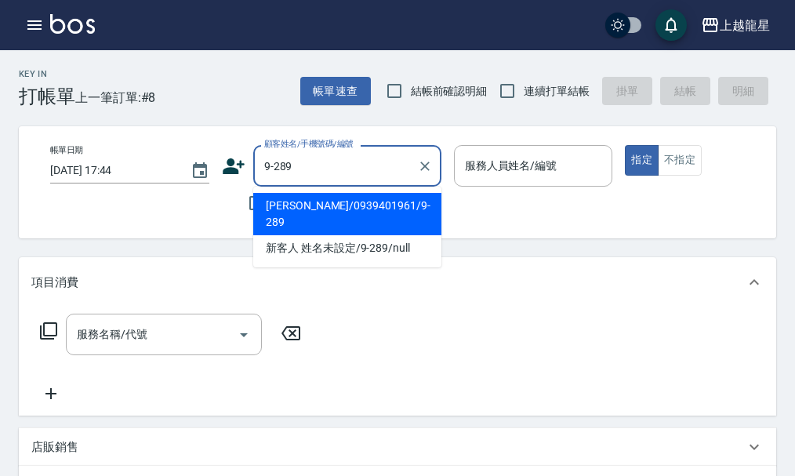
click at [322, 208] on li "[PERSON_NAME]/0939401961/9-289" at bounding box center [347, 214] width 188 height 42
type input "[PERSON_NAME]/0939401961/9-289"
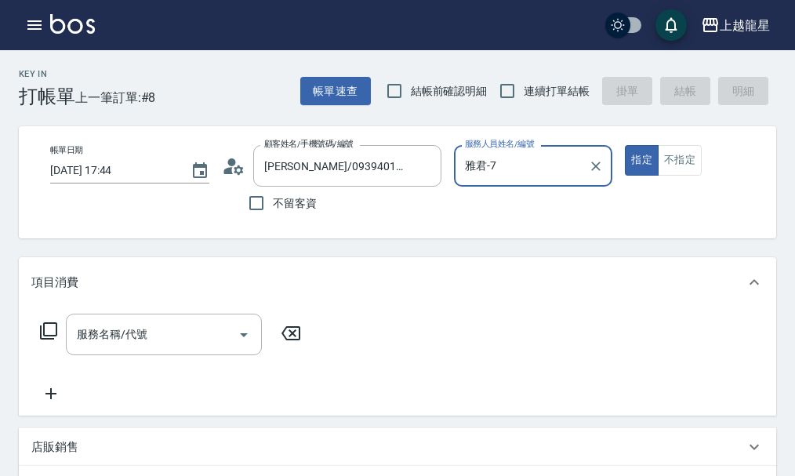
type input "雅君-7"
click at [154, 348] on input "服務名稱/代號" at bounding box center [152, 334] width 158 height 27
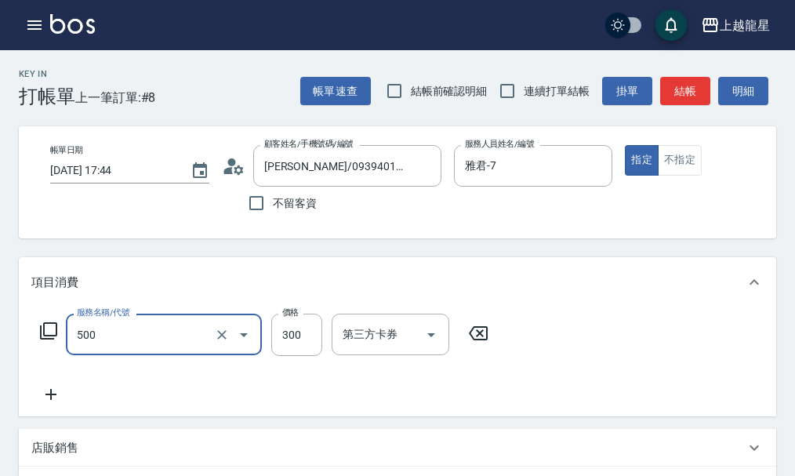
type input "一般洗髮(500)"
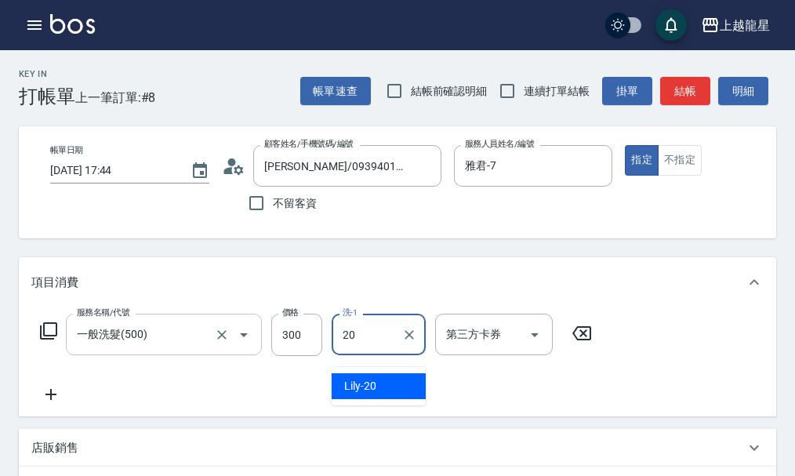
type input "Lily-20"
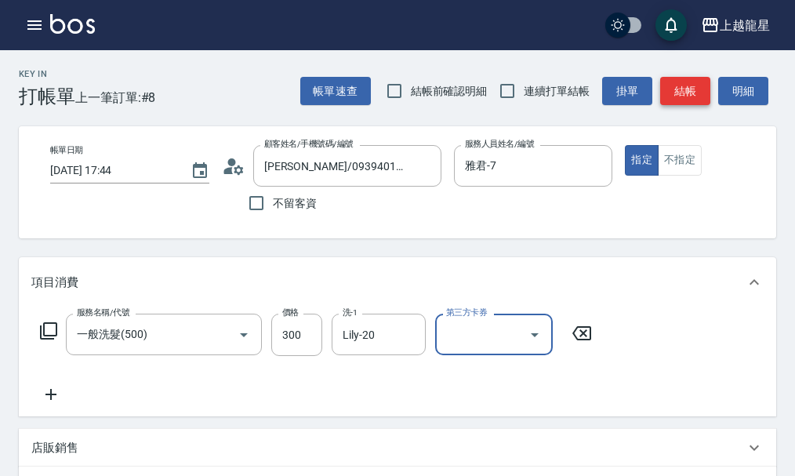
click at [671, 94] on button "結帳" at bounding box center [686, 91] width 50 height 29
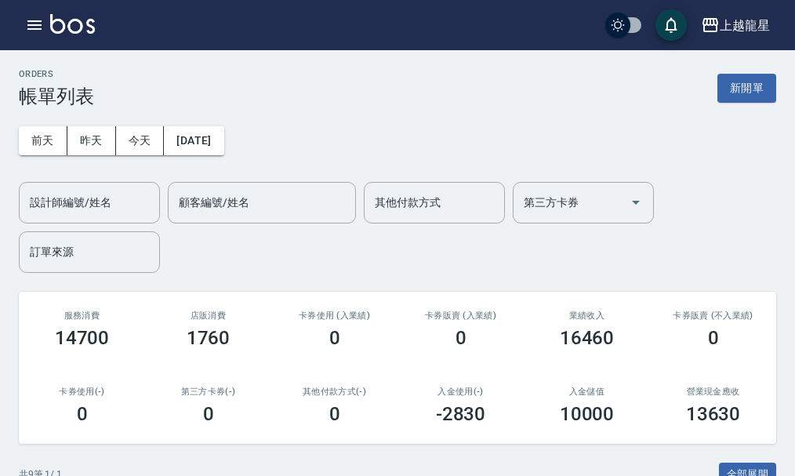
click at [63, 26] on img at bounding box center [72, 24] width 45 height 20
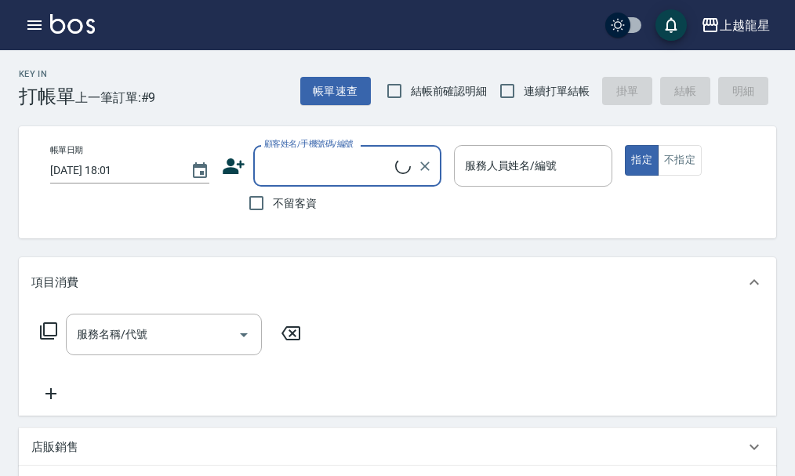
click at [283, 160] on input "顧客姓名/手機號碼/編號" at bounding box center [327, 165] width 135 height 27
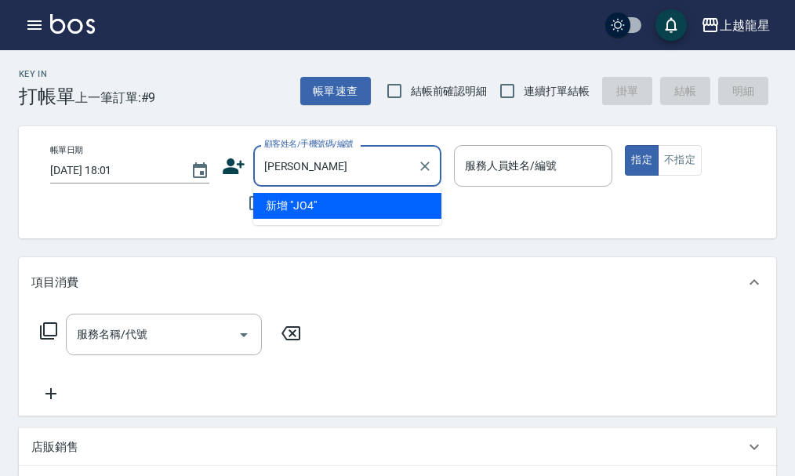
type input "J"
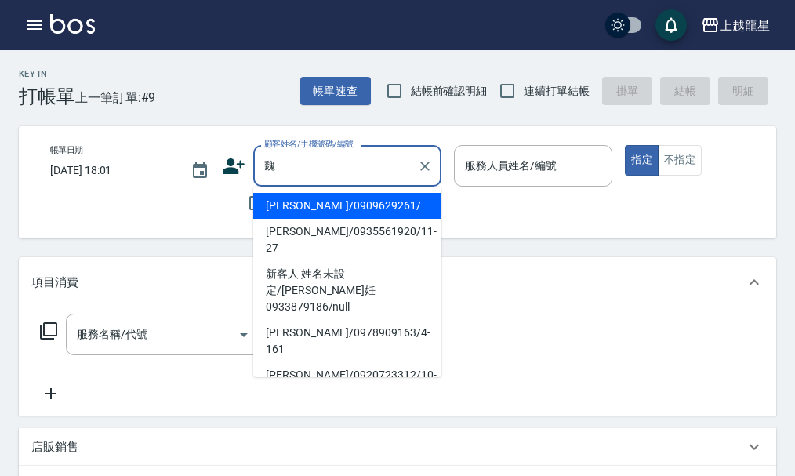
click at [333, 320] on li "[PERSON_NAME]/0978909163/4-161" at bounding box center [347, 341] width 188 height 42
type input "[PERSON_NAME]/0978909163/4-161"
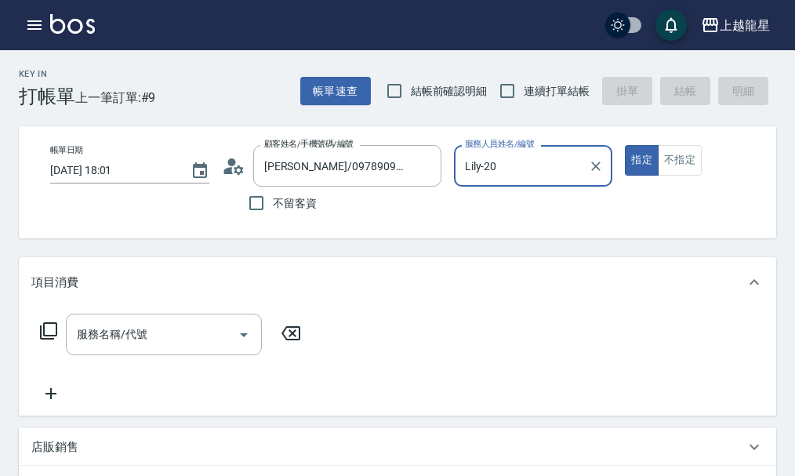
type input "Lily-20"
click at [151, 348] on input "服務名稱/代號" at bounding box center [152, 334] width 158 height 27
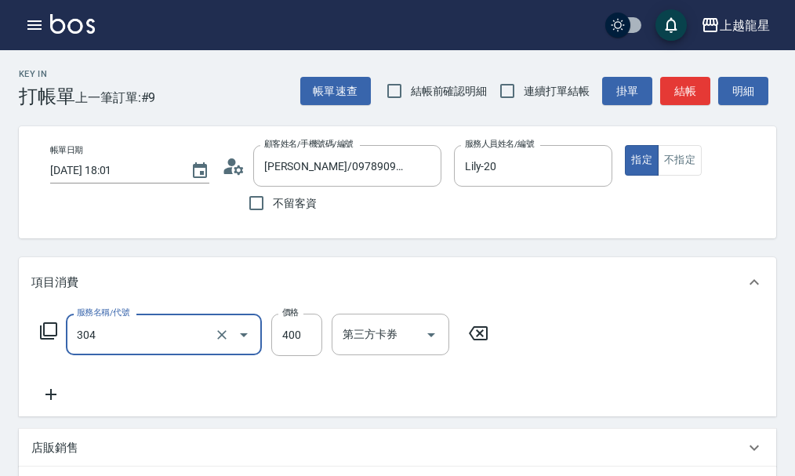
type input "剪髮(304)"
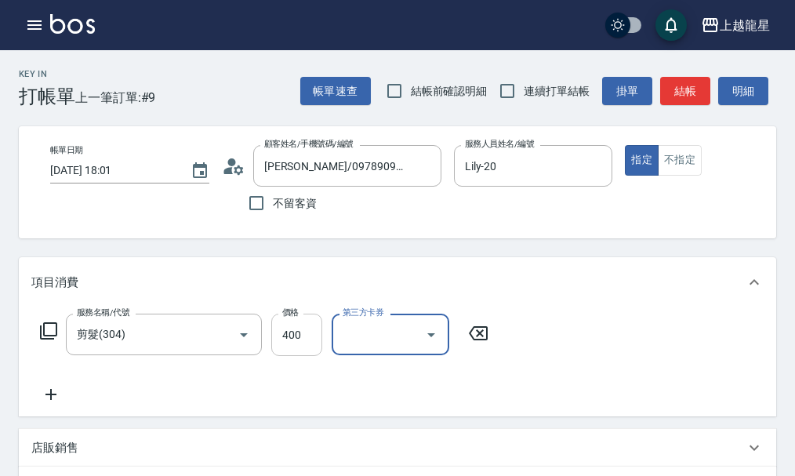
click at [316, 337] on input "400" at bounding box center [296, 335] width 51 height 42
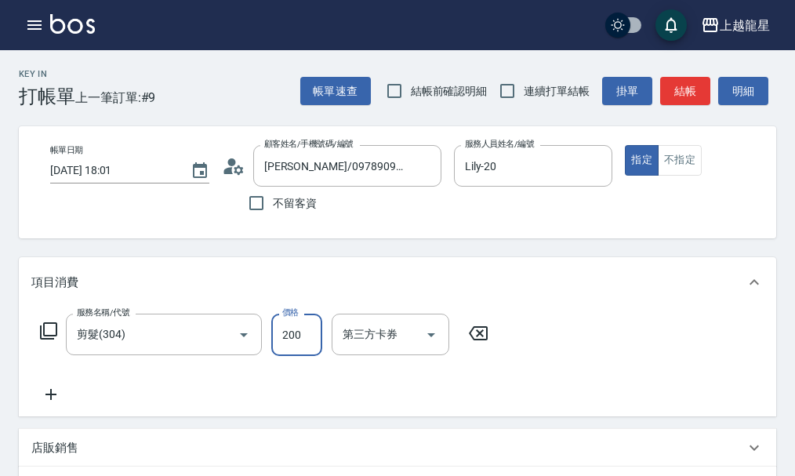
type input "200"
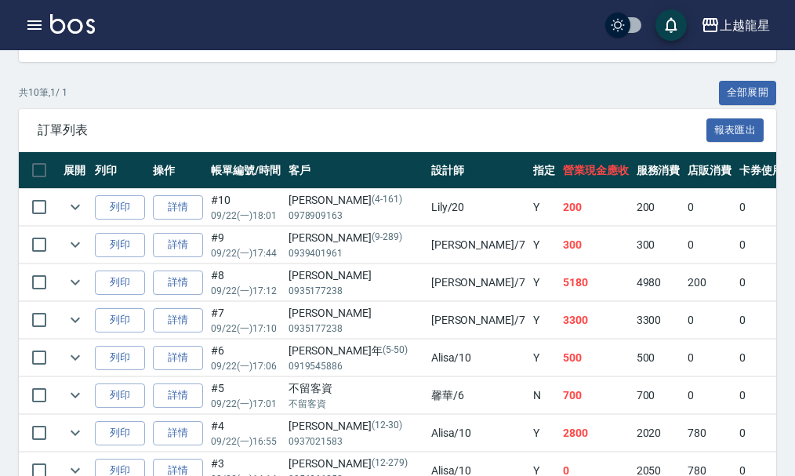
scroll to position [392, 0]
